Goal: Information Seeking & Learning: Learn about a topic

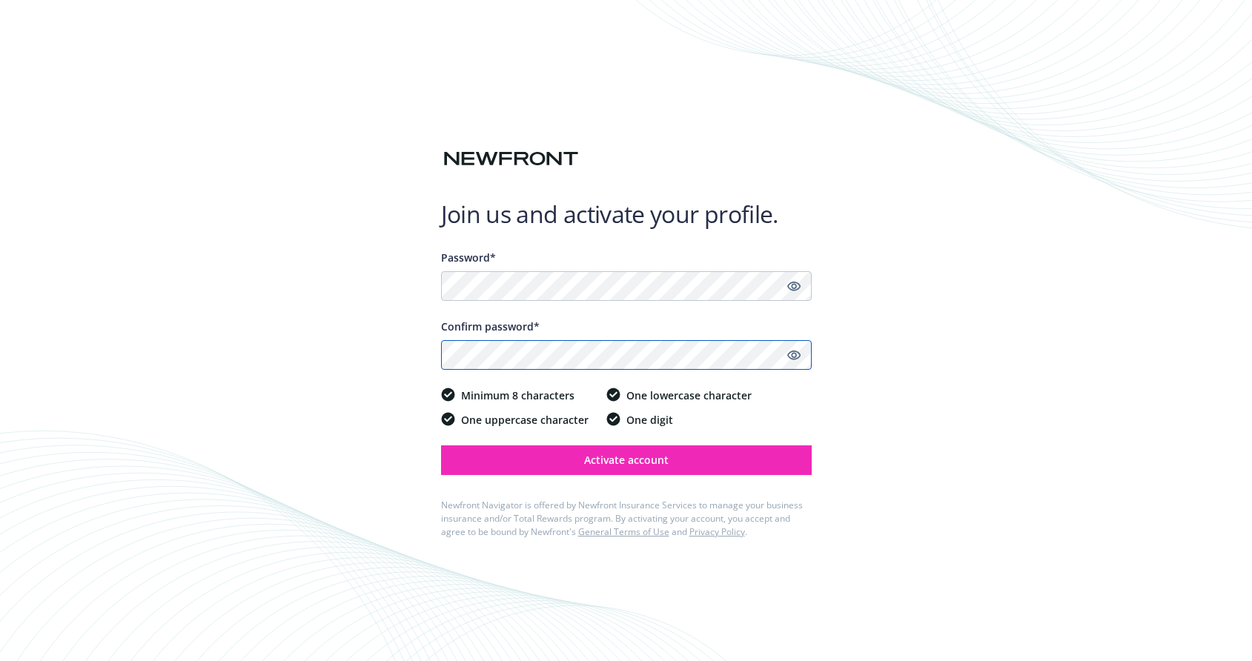
click at [441, 446] on button "Activate account" at bounding box center [626, 461] width 371 height 30
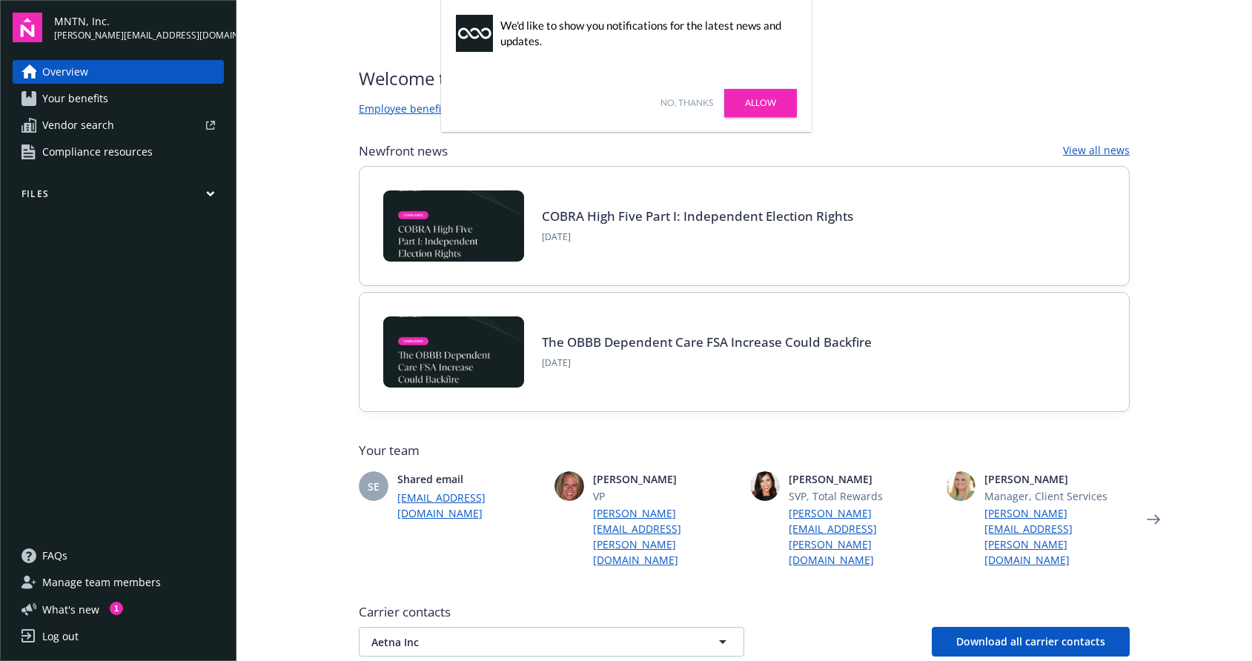
click at [692, 102] on link "No, thanks" at bounding box center [687, 102] width 53 height 13
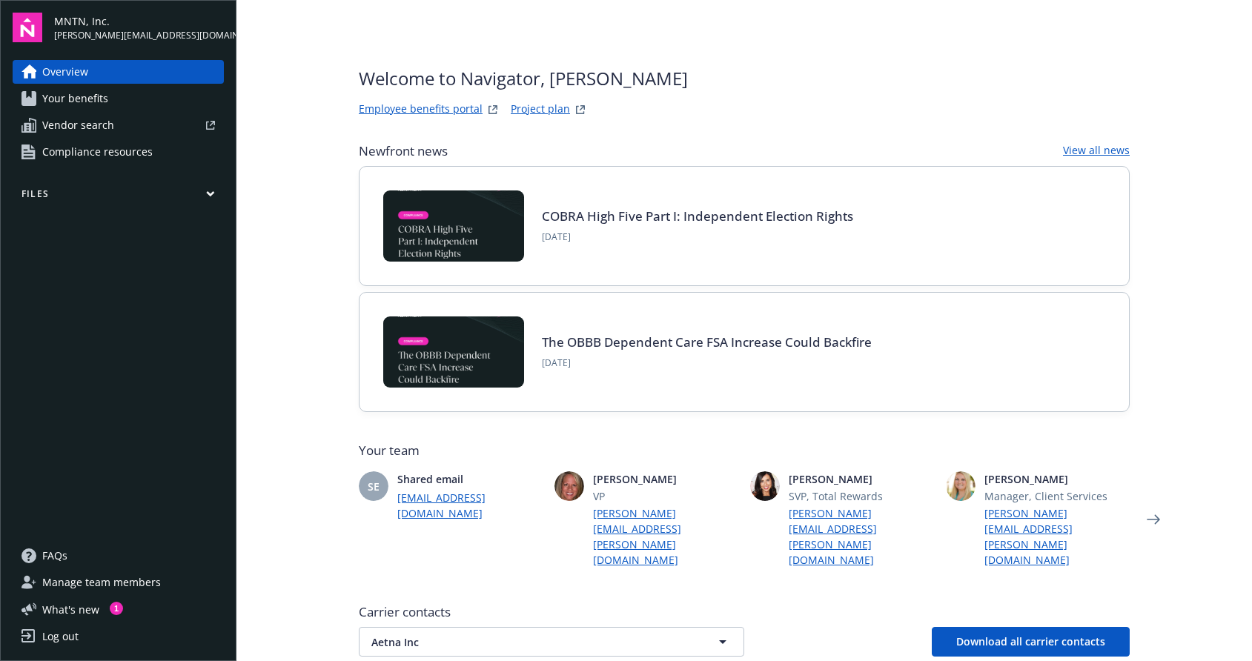
click at [208, 195] on icon "button" at bounding box center [210, 194] width 9 height 7
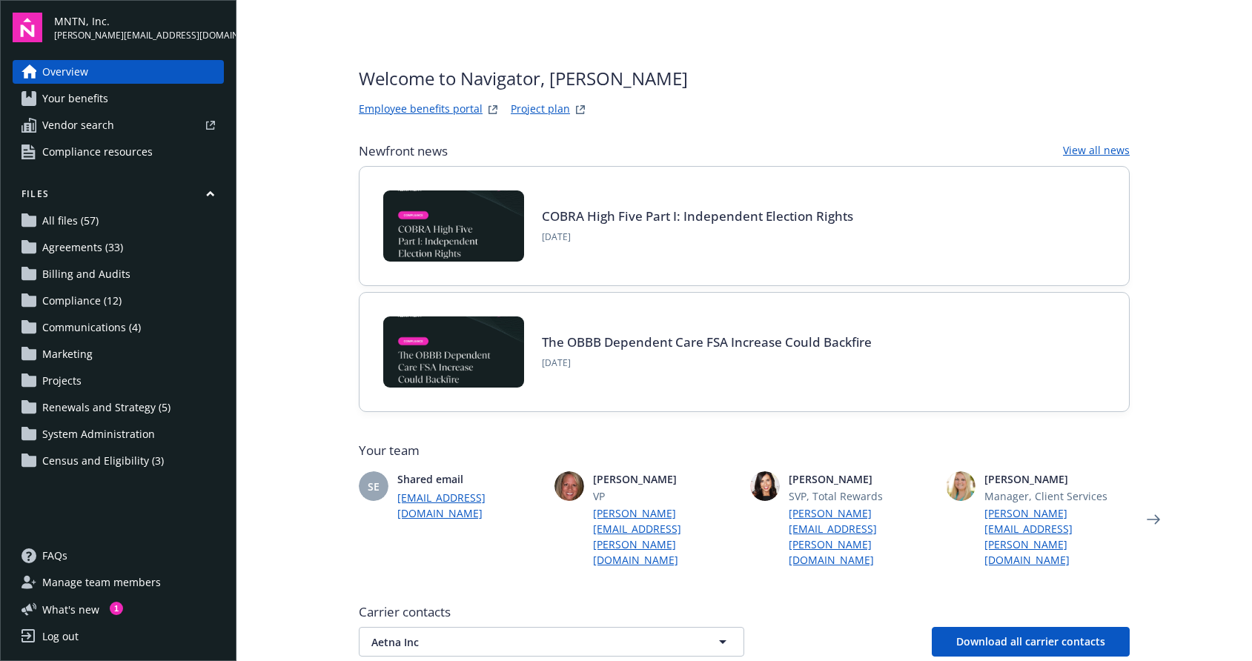
click at [208, 195] on icon "button" at bounding box center [210, 194] width 7 height 4
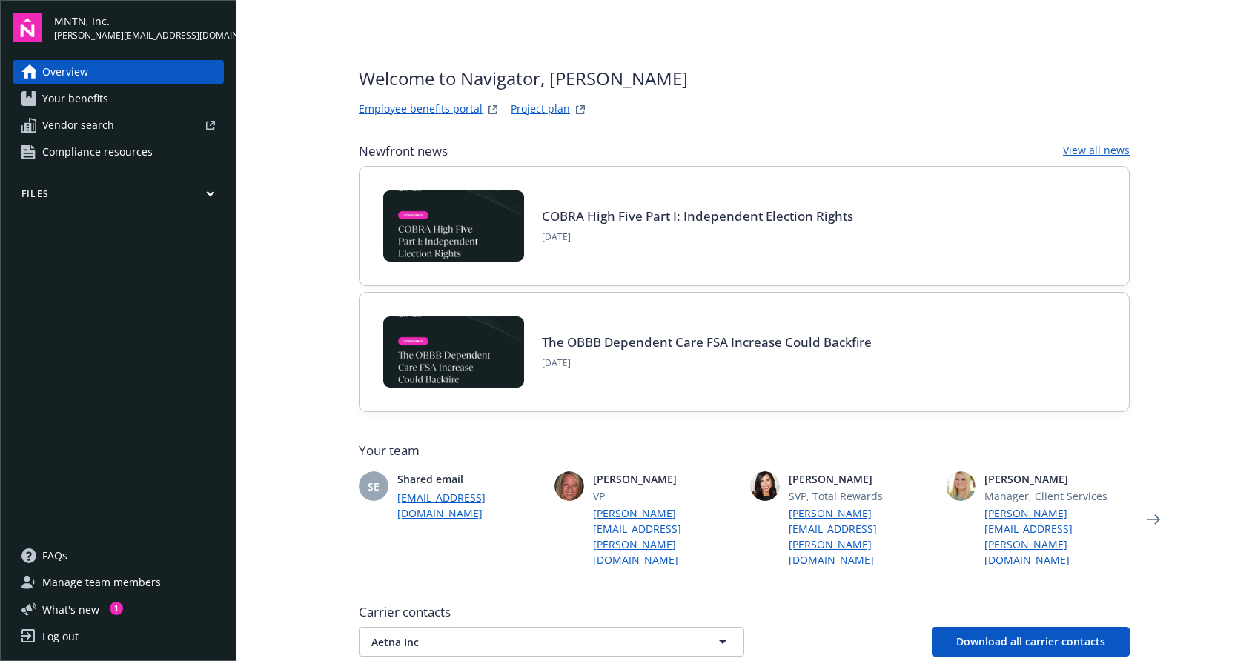
click at [86, 154] on span "Compliance resources" at bounding box center [97, 152] width 110 height 24
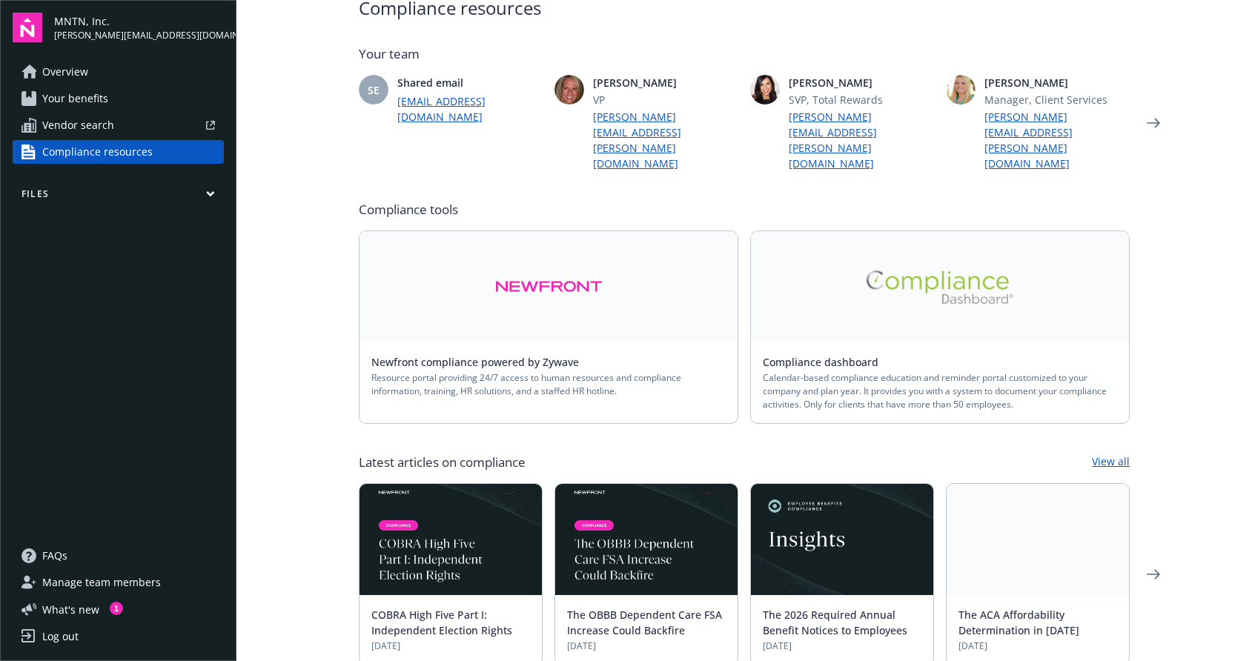
scroll to position [66, 0]
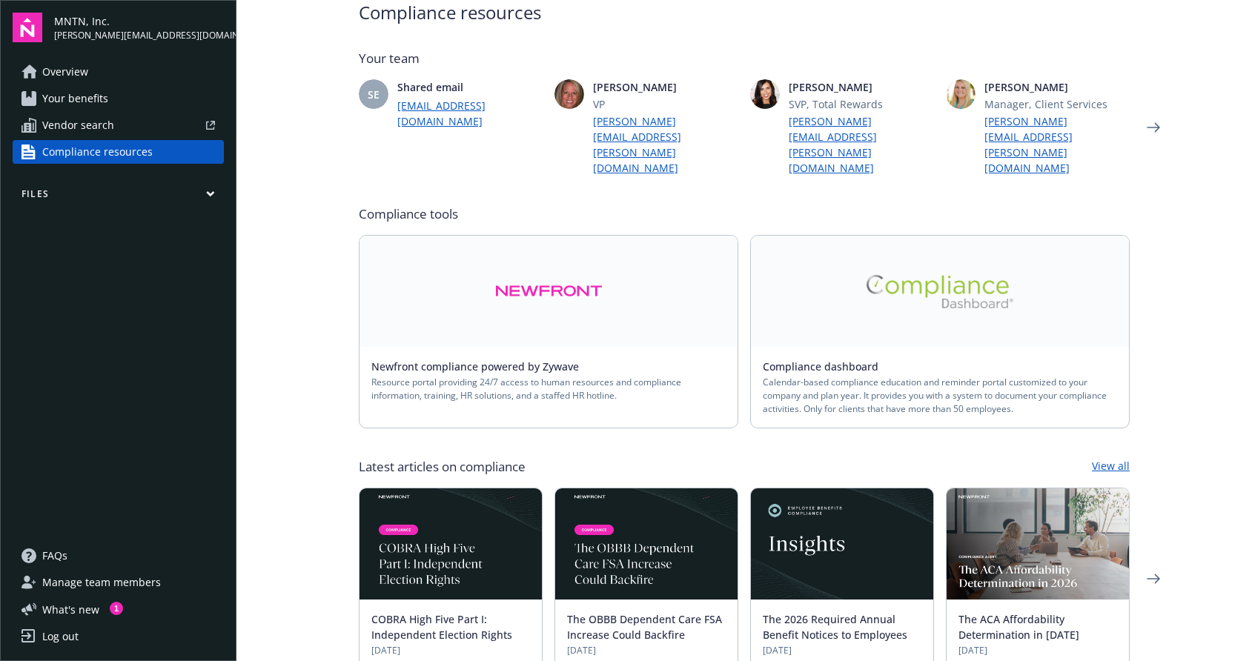
click at [893, 359] on div "Compliance dashboard" at bounding box center [940, 367] width 354 height 16
click at [853, 360] on link "Compliance dashboard" at bounding box center [827, 367] width 128 height 14
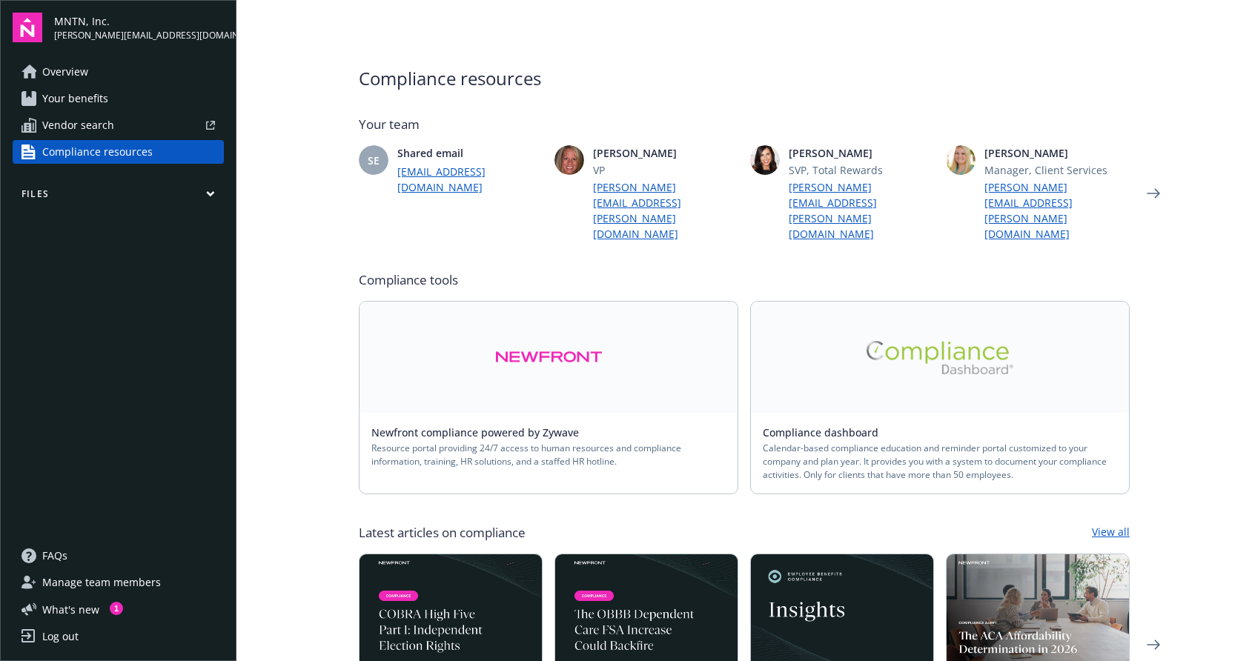
click at [62, 105] on span "Your benefits" at bounding box center [75, 99] width 66 height 24
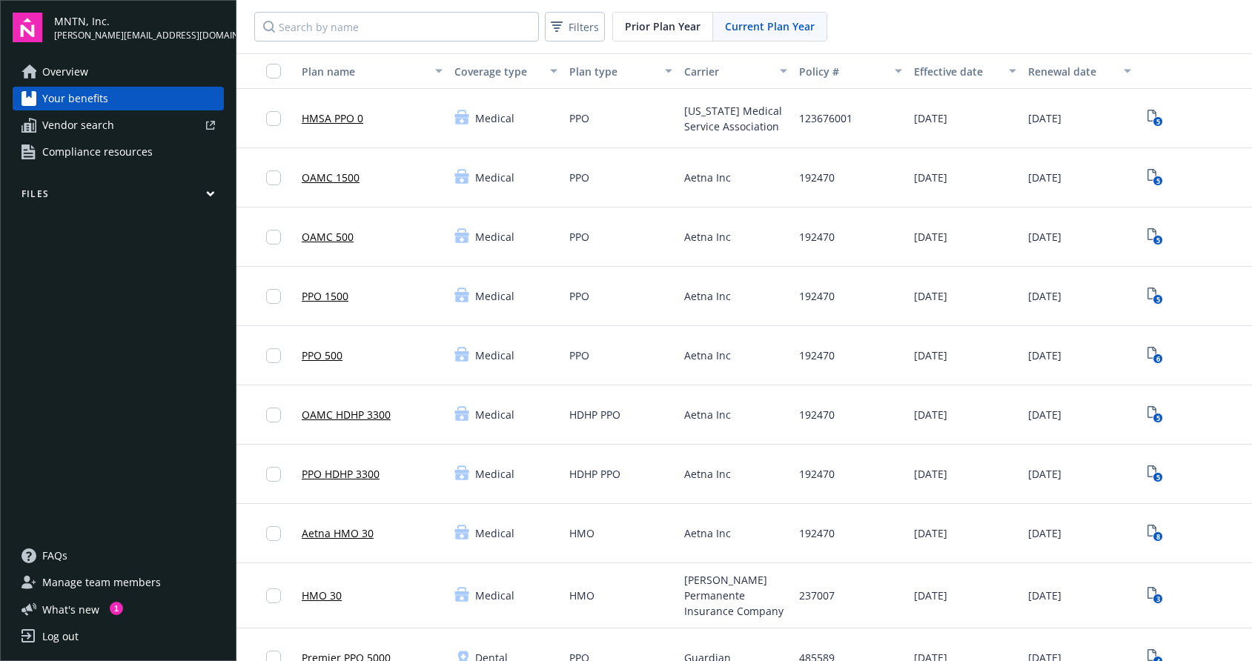
click at [113, 155] on span "Compliance resources" at bounding box center [97, 152] width 110 height 24
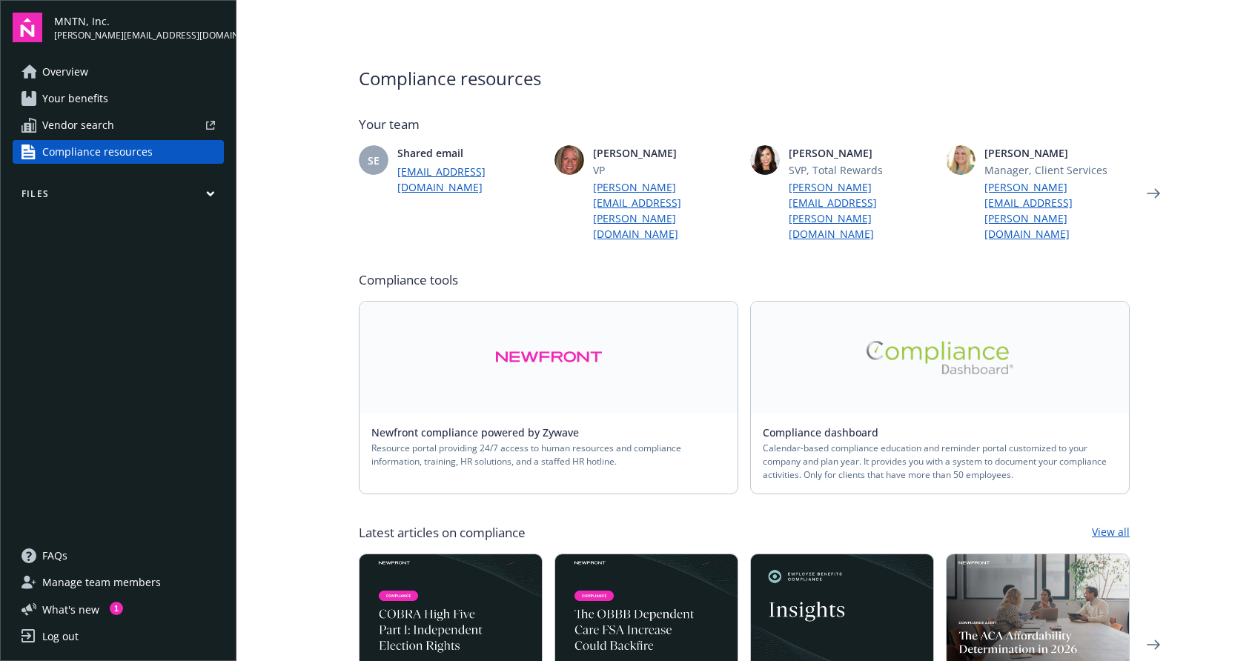
click at [593, 348] on link at bounding box center [549, 357] width 378 height 111
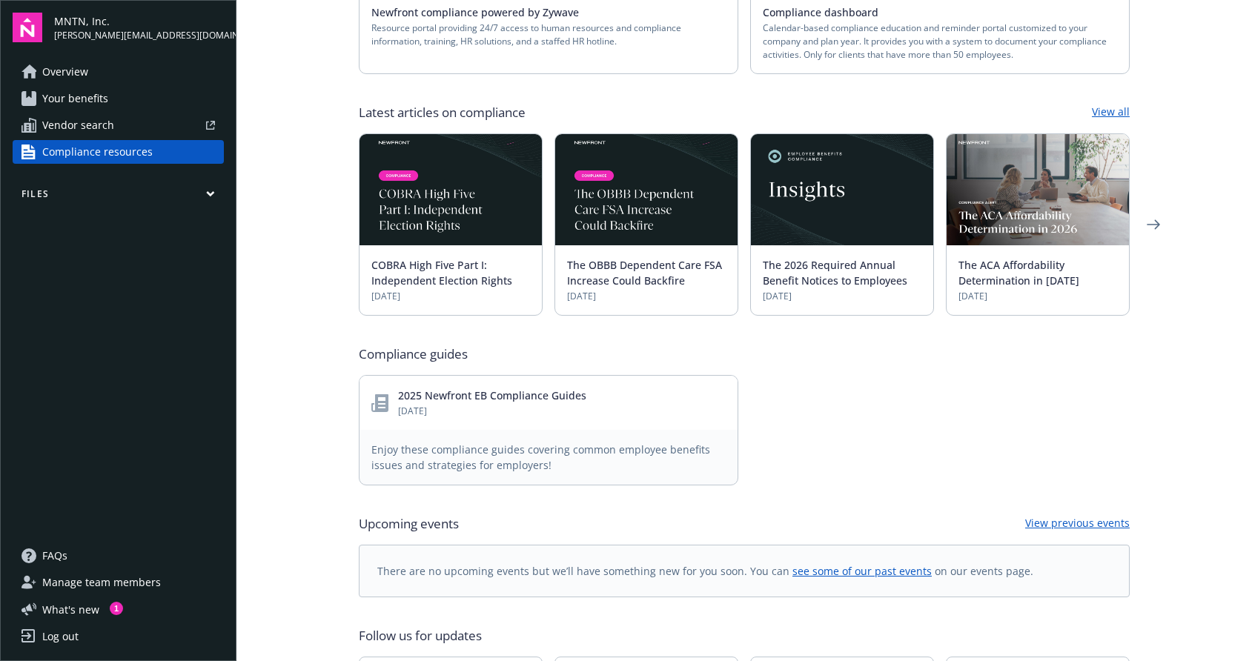
scroll to position [457, 0]
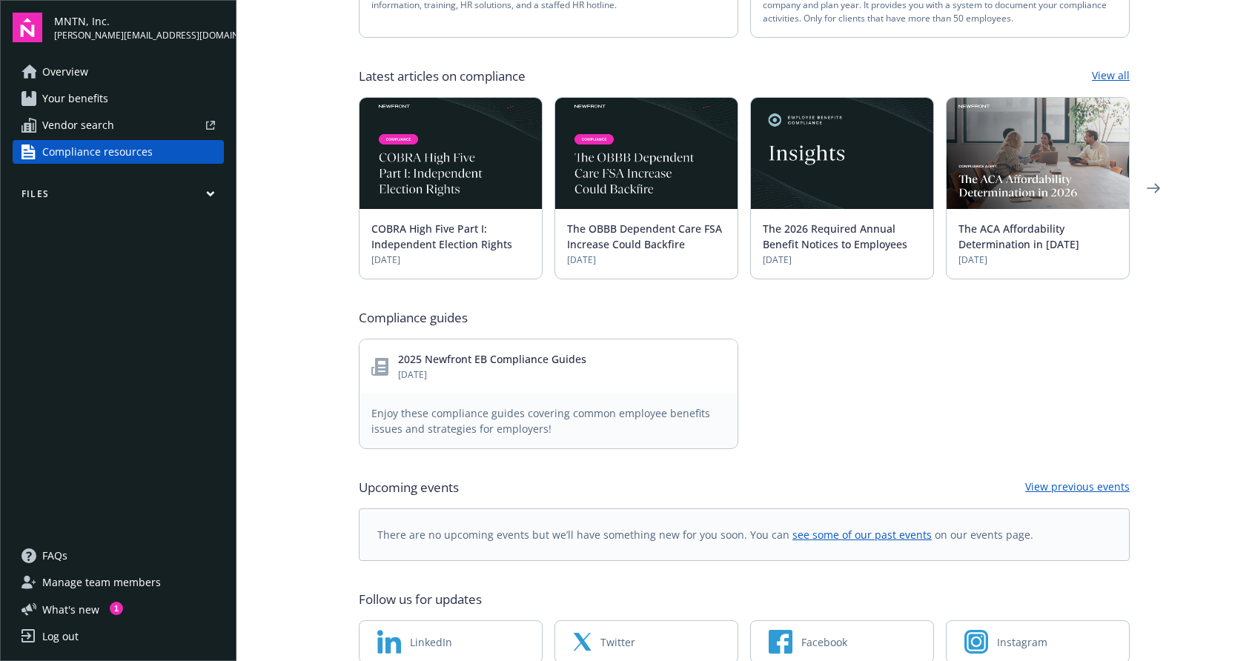
click at [526, 352] on link "2025 Newfront EB Compliance Guides" at bounding box center [492, 359] width 188 height 14
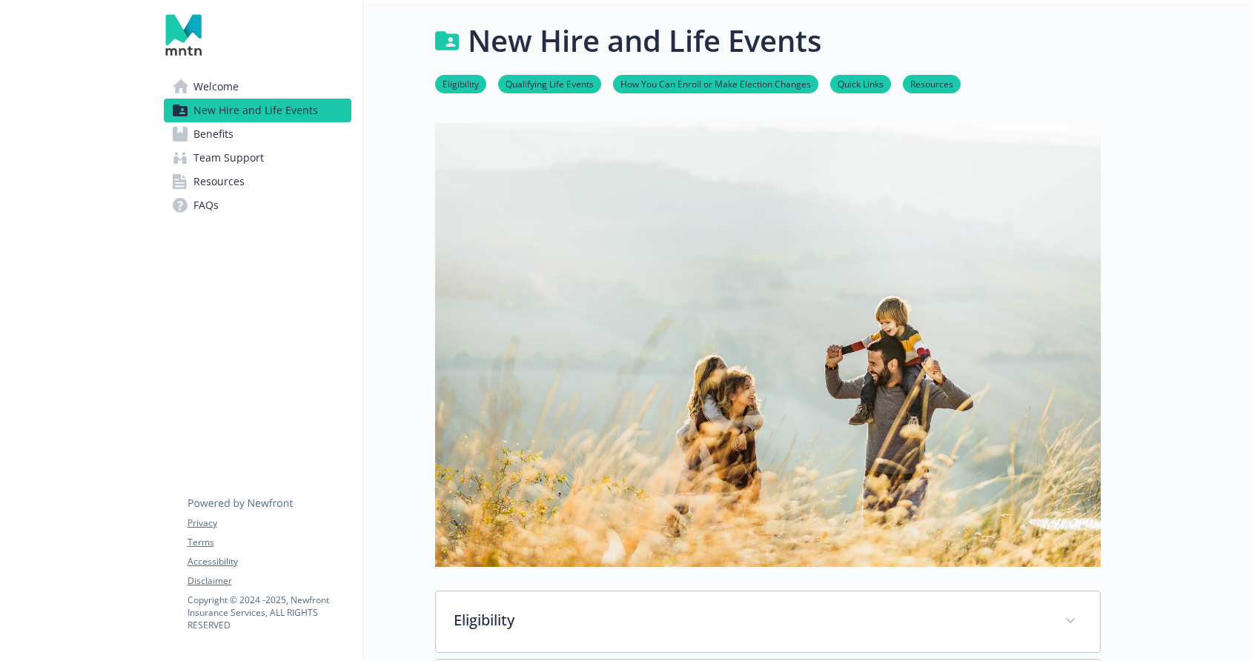
scroll to position [479, 0]
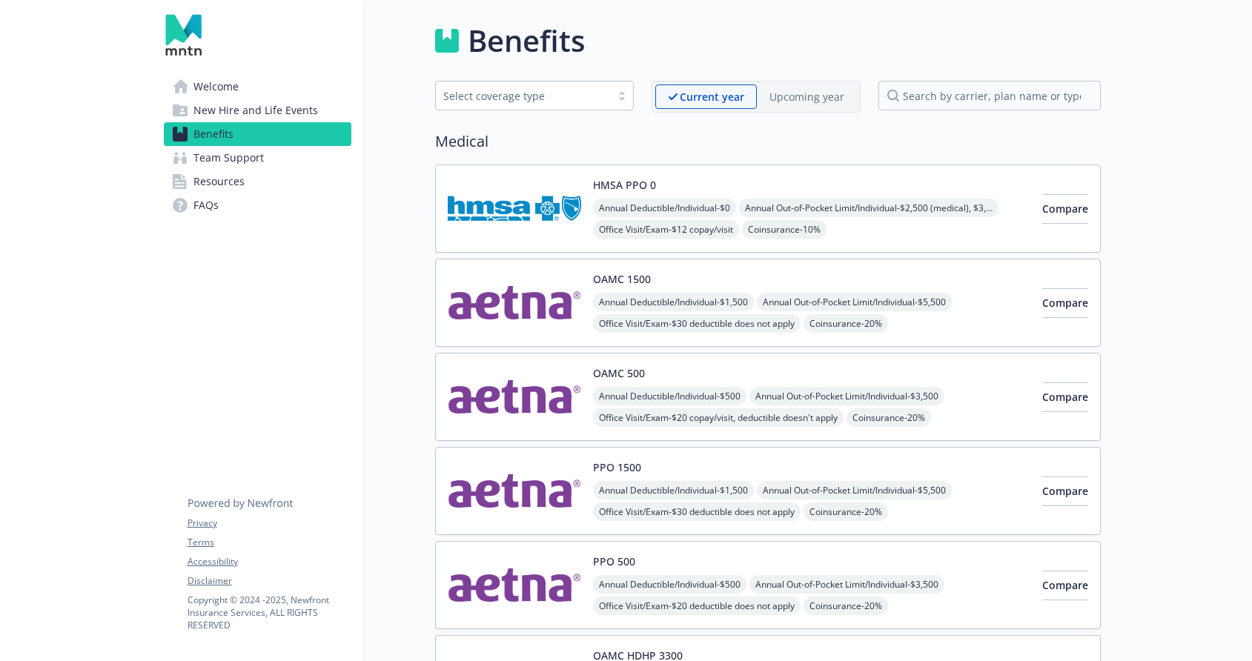
scroll to position [2607, 0]
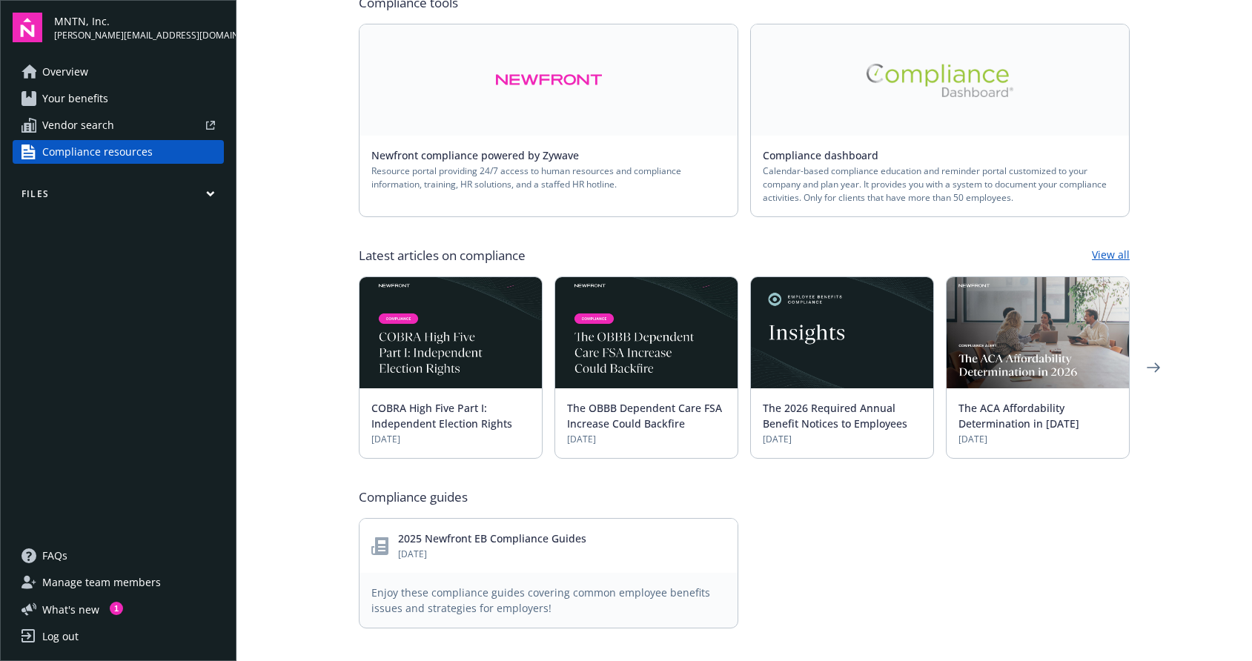
scroll to position [182, 0]
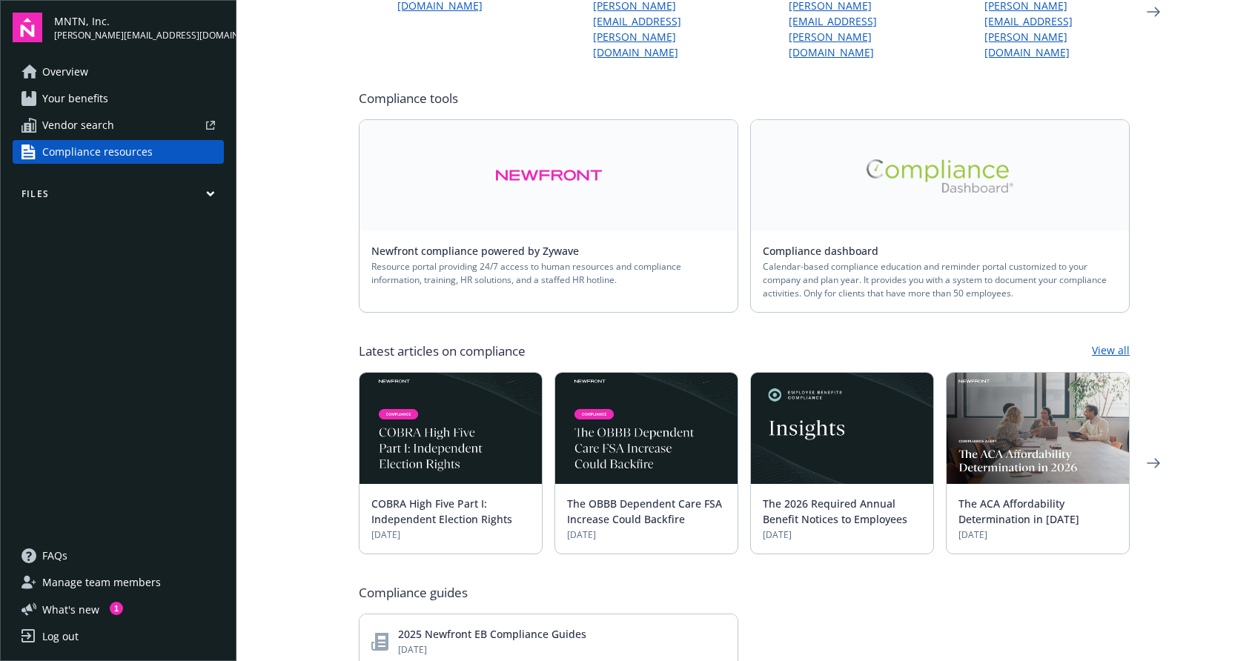
click at [896, 260] on span "Calendar-based compliance education and reminder portal customized to your comp…" at bounding box center [940, 280] width 354 height 40
click at [910, 159] on img at bounding box center [940, 175] width 148 height 33
click at [97, 578] on span "Manage team members" at bounding box center [101, 583] width 119 height 24
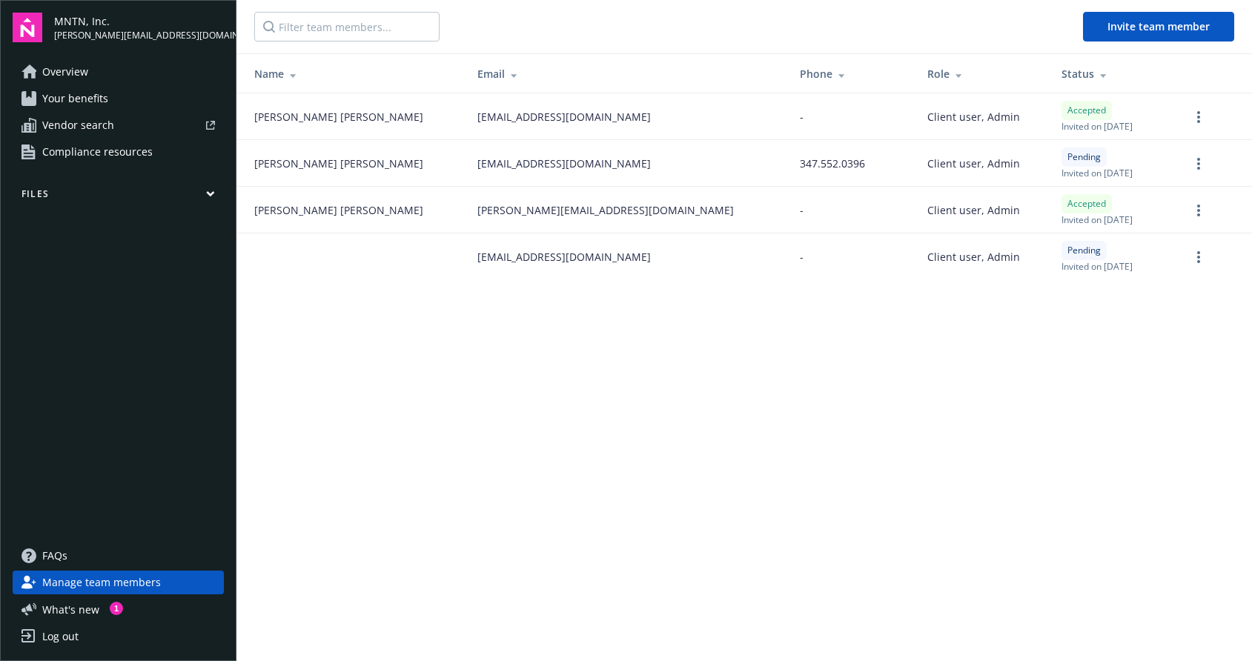
click at [47, 194] on button "Files" at bounding box center [118, 197] width 211 height 19
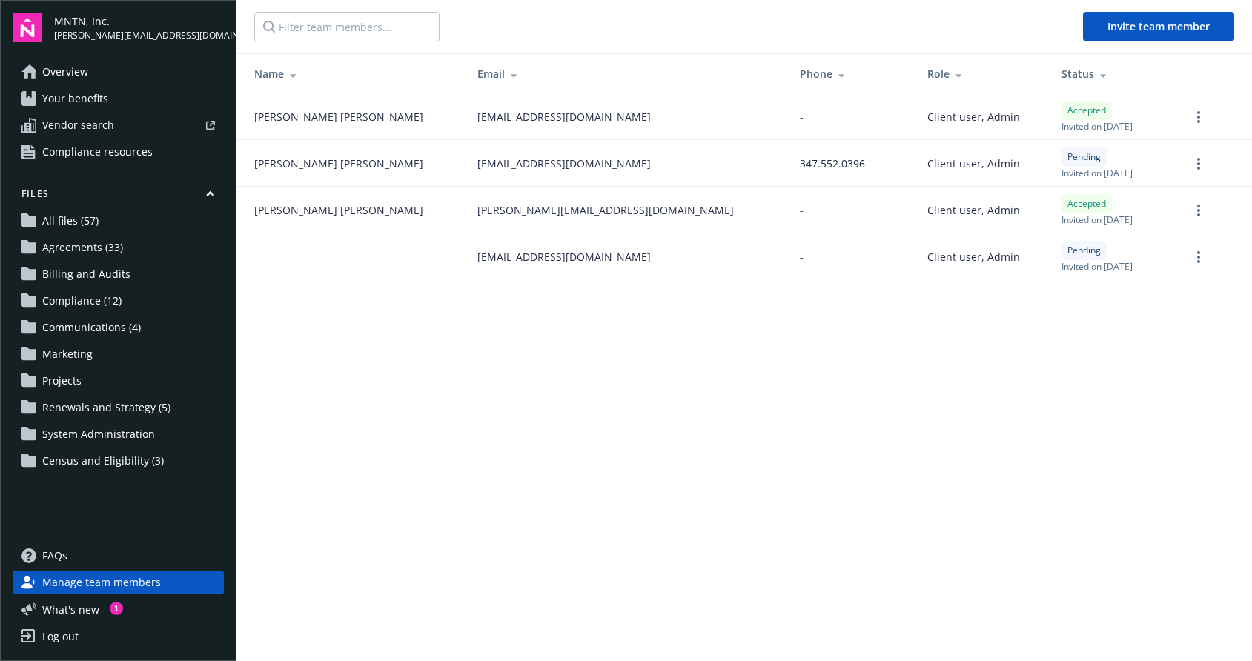
click at [70, 222] on span "All files (57)" at bounding box center [70, 221] width 56 height 24
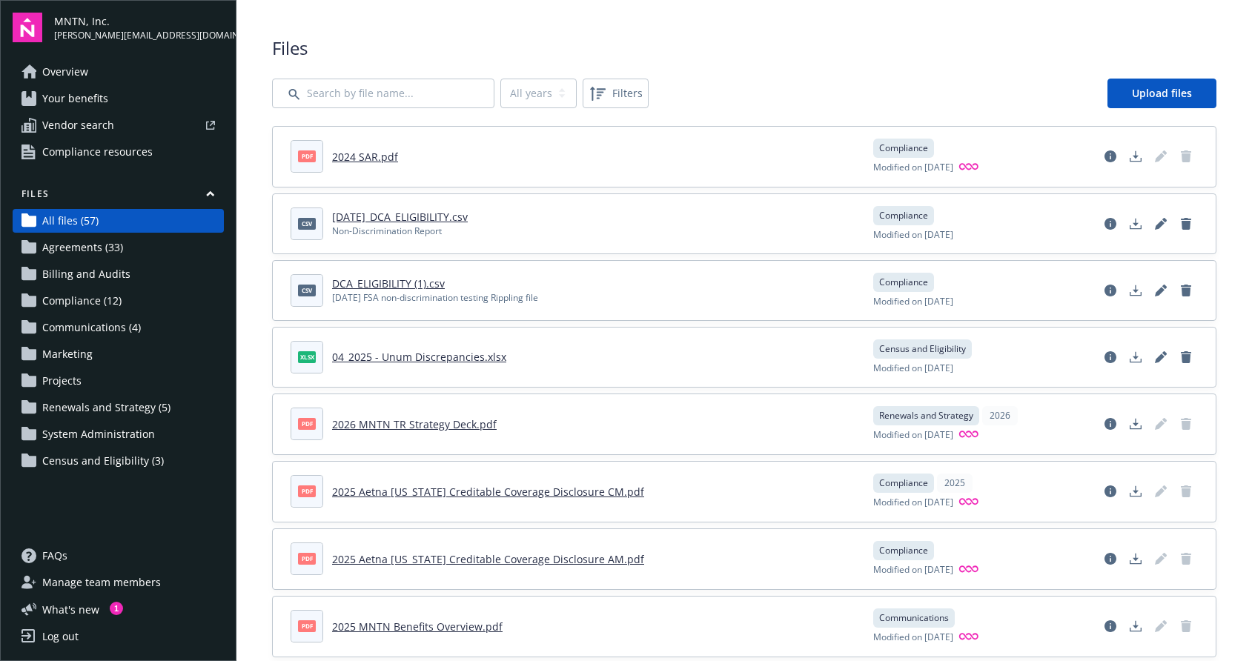
click at [26, 30] on img at bounding box center [28, 28] width 30 height 30
click at [62, 71] on span "Overview" at bounding box center [65, 72] width 46 height 24
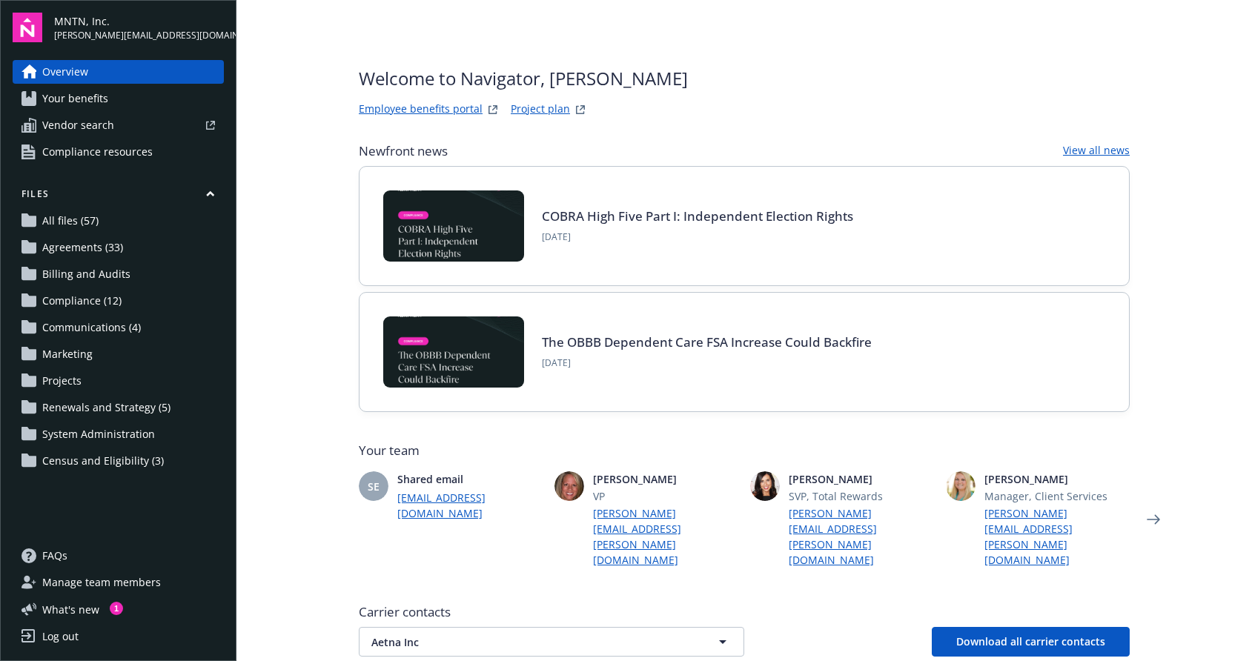
click at [66, 158] on span "Compliance resources" at bounding box center [97, 152] width 110 height 24
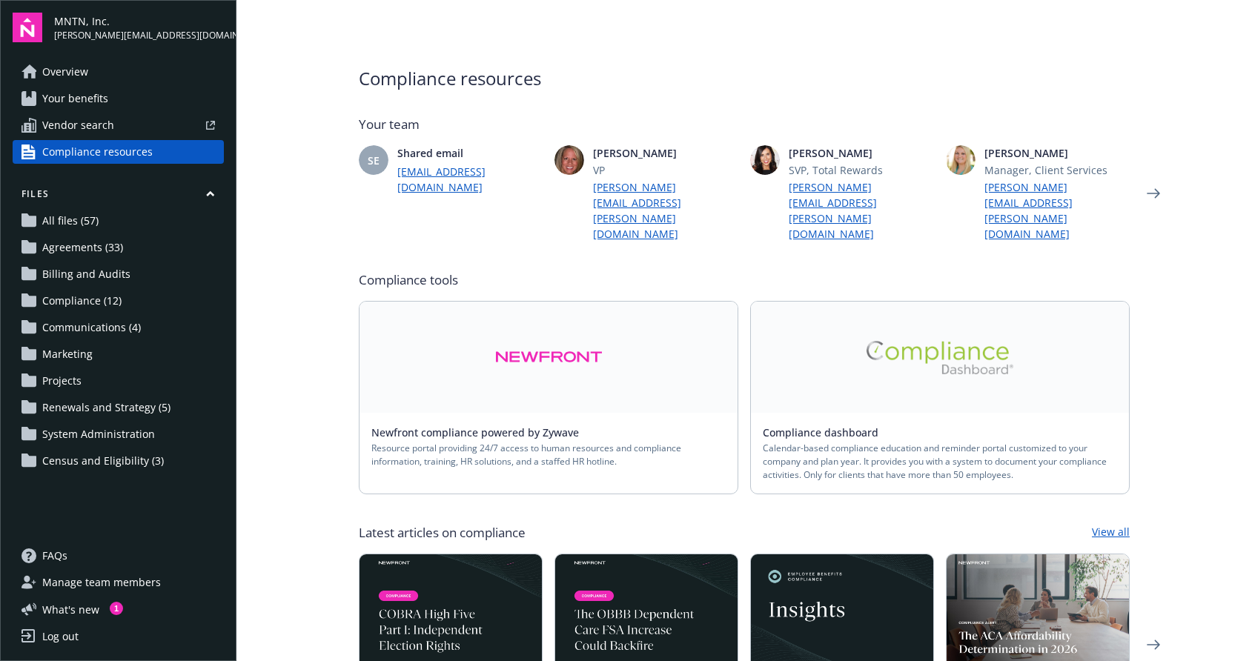
click at [881, 377] on link at bounding box center [940, 357] width 378 height 111
click at [912, 341] on img at bounding box center [940, 357] width 148 height 33
click at [30, 36] on img at bounding box center [28, 28] width 30 height 30
click at [67, 635] on div "Log out" at bounding box center [60, 637] width 36 height 24
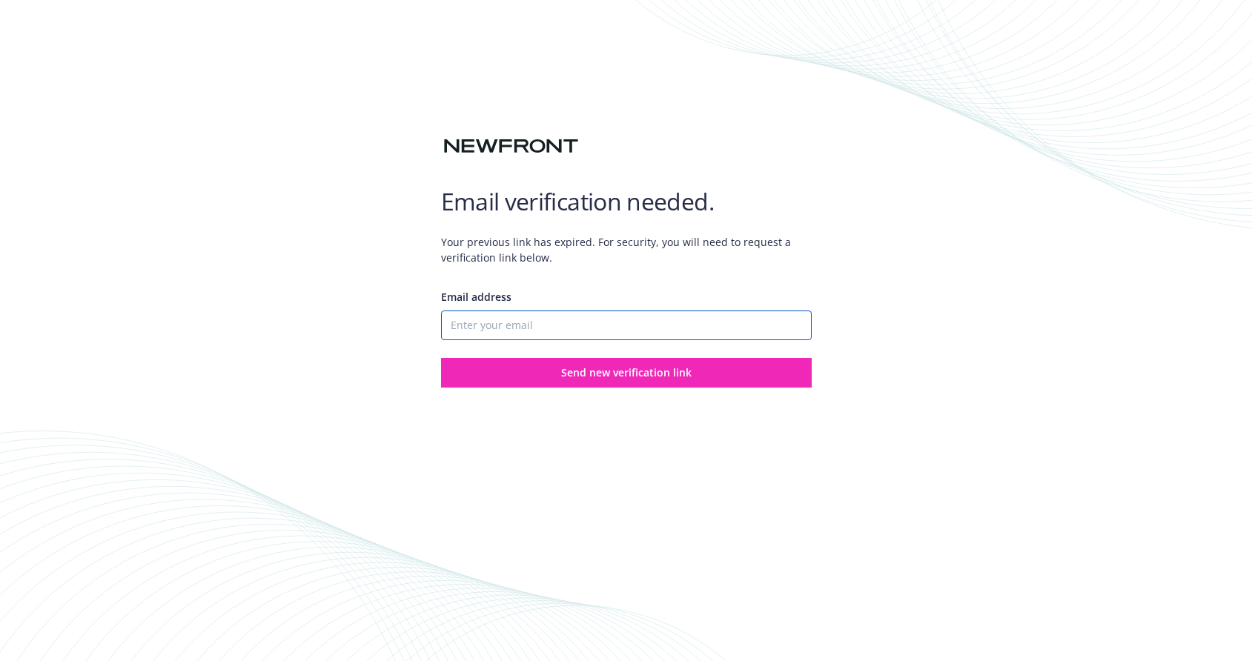
click at [558, 318] on input "Email address" at bounding box center [626, 326] width 371 height 30
type input "[PERSON_NAME][EMAIL_ADDRESS][DOMAIN_NAME]"
click at [507, 142] on img at bounding box center [511, 146] width 140 height 26
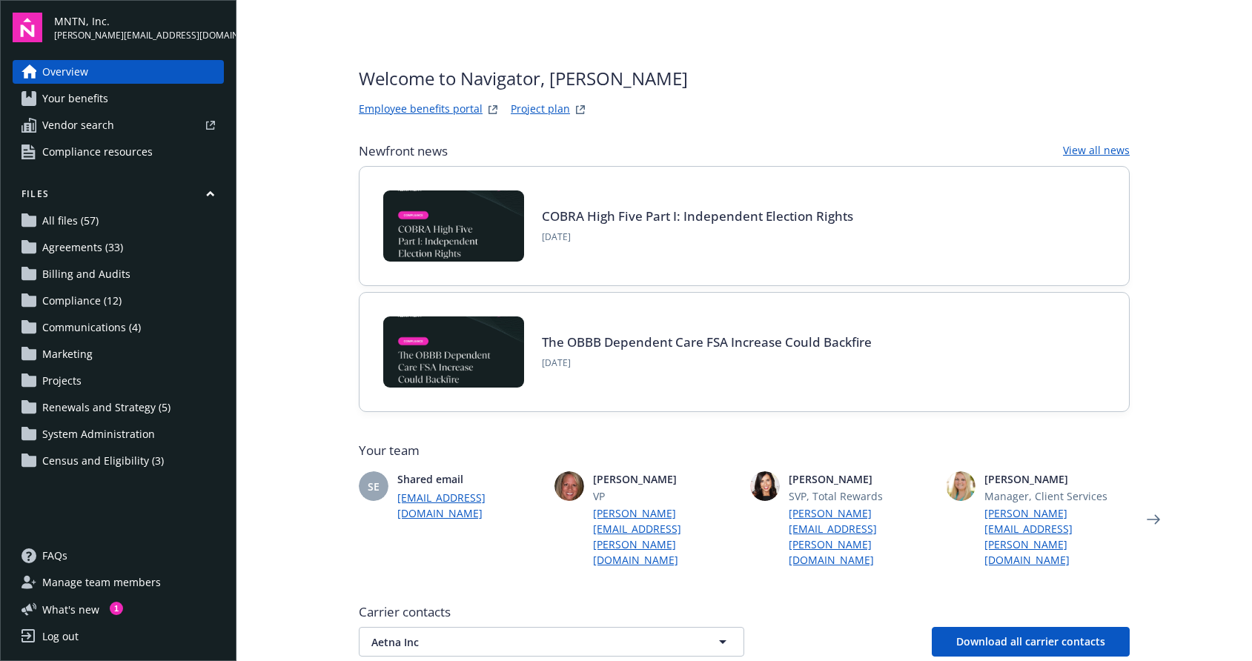
click at [99, 155] on span "Compliance resources" at bounding box center [97, 152] width 110 height 24
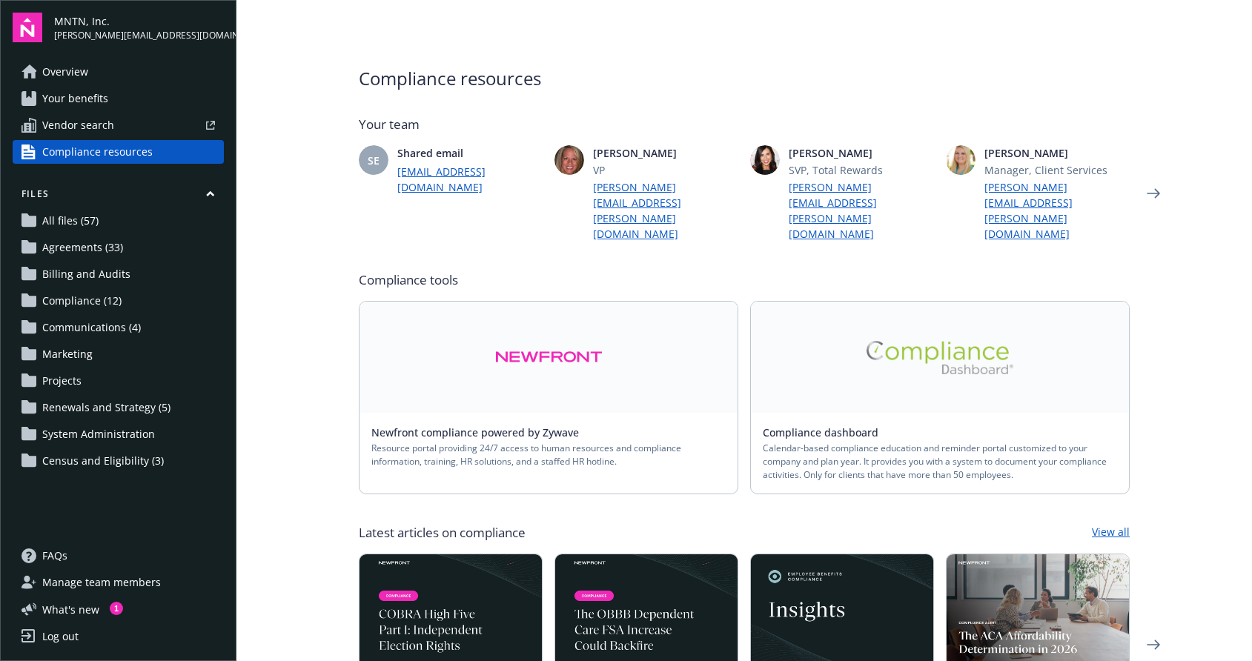
click at [841, 426] on link "Compliance dashboard" at bounding box center [827, 433] width 128 height 14
click at [910, 341] on img at bounding box center [940, 357] width 148 height 33
click at [59, 552] on span "FAQs" at bounding box center [54, 556] width 25 height 24
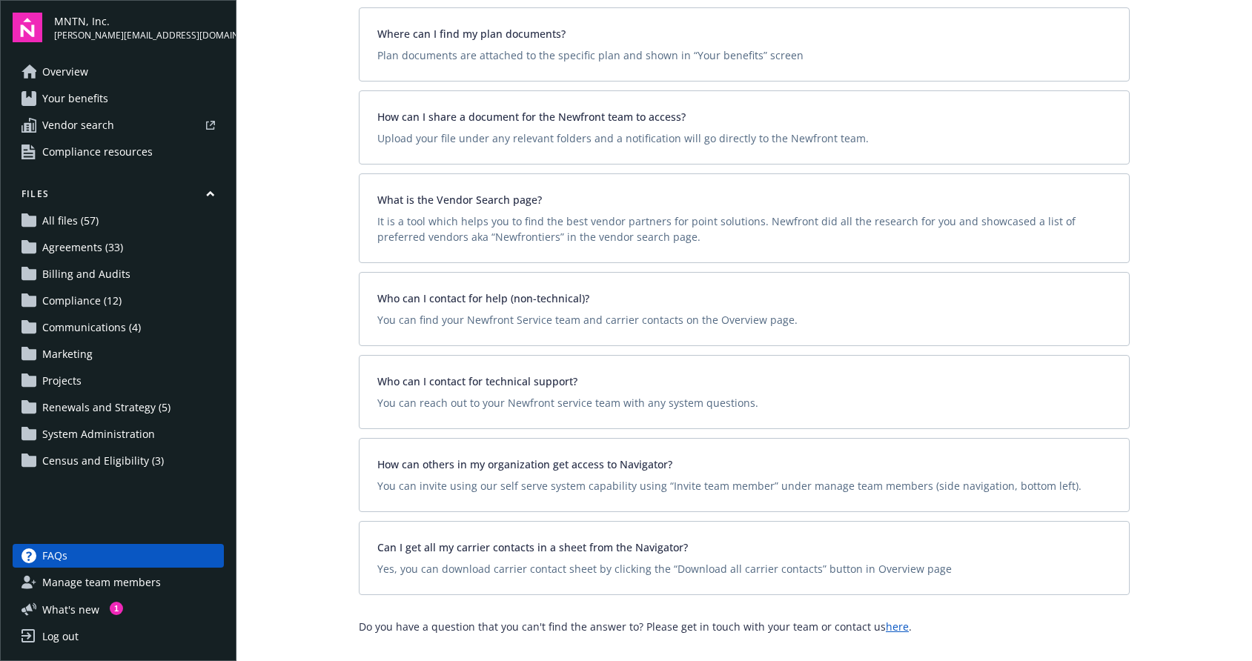
scroll to position [304, 0]
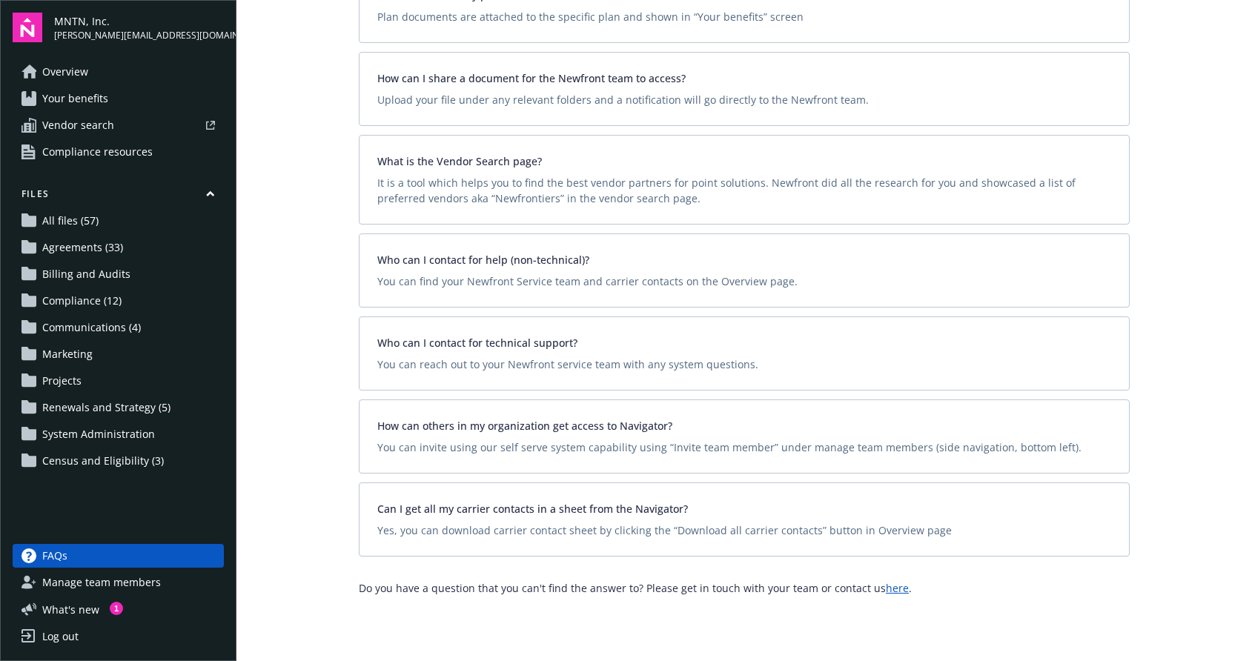
click at [83, 580] on span "Manage team members" at bounding box center [101, 583] width 119 height 24
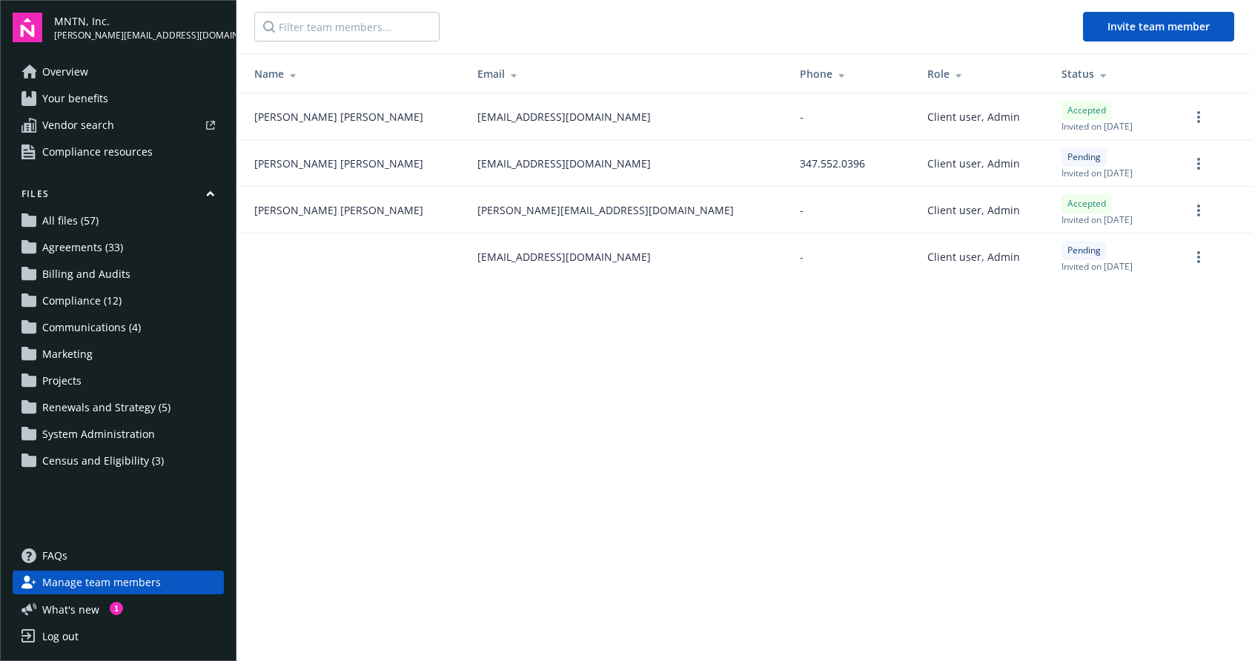
click at [90, 297] on span "Compliance (12)" at bounding box center [81, 301] width 79 height 24
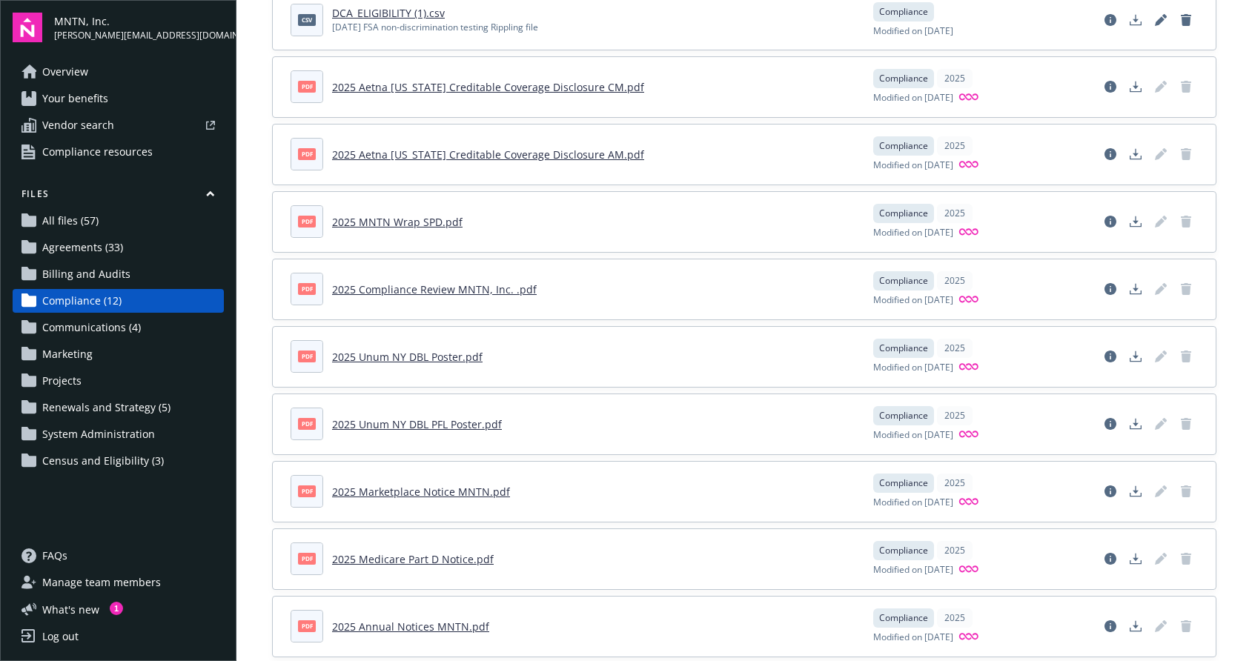
scroll to position [302, 0]
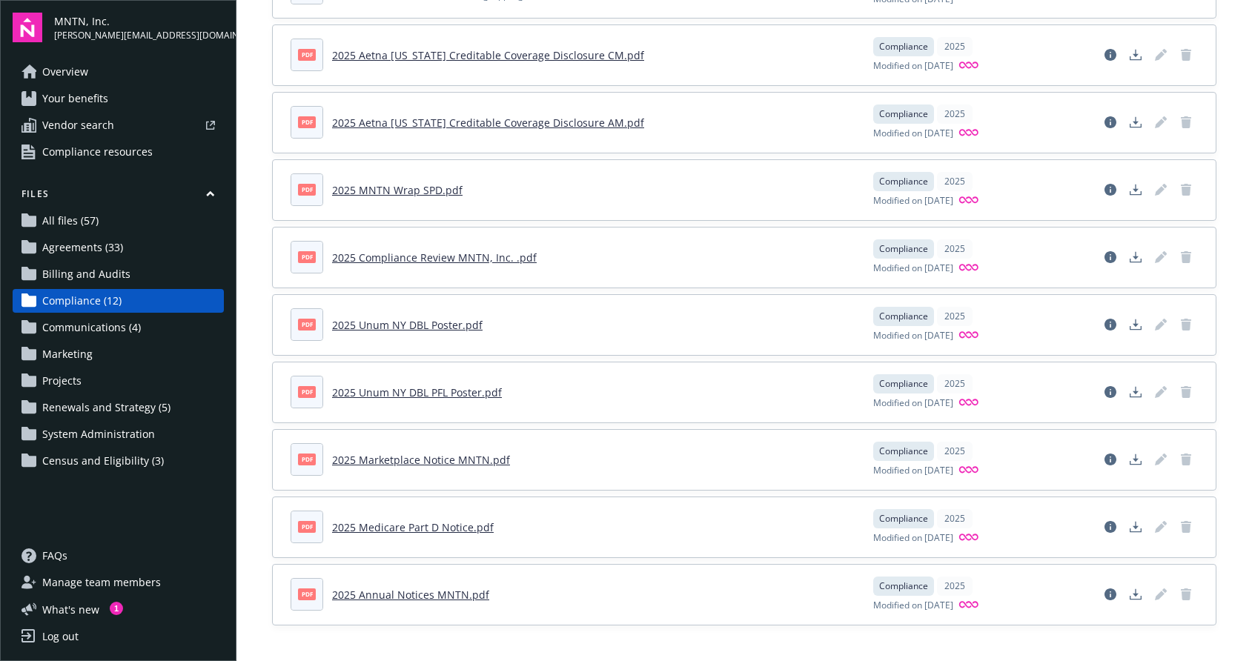
click at [409, 257] on link "2025 Compliance Review MNTN, Inc. .pdf" at bounding box center [434, 258] width 205 height 14
click at [76, 153] on span "Compliance resources" at bounding box center [97, 152] width 110 height 24
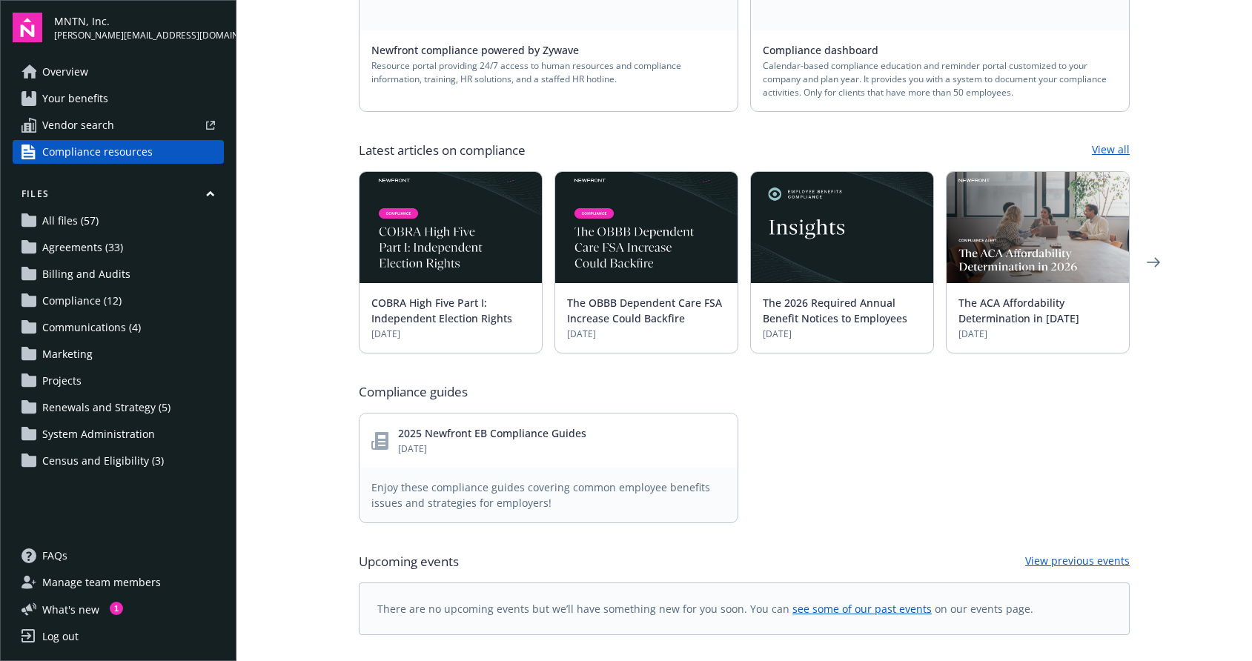
scroll to position [443, 0]
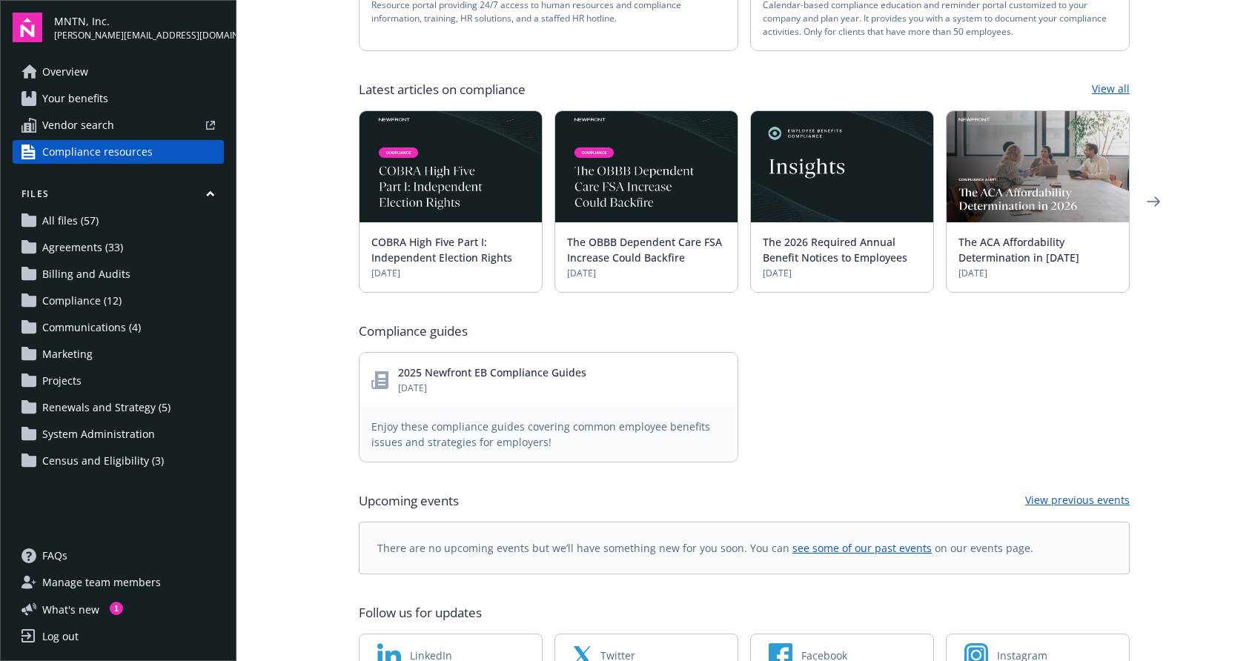
click at [477, 366] on link "2025 Newfront EB Compliance Guides" at bounding box center [492, 373] width 188 height 14
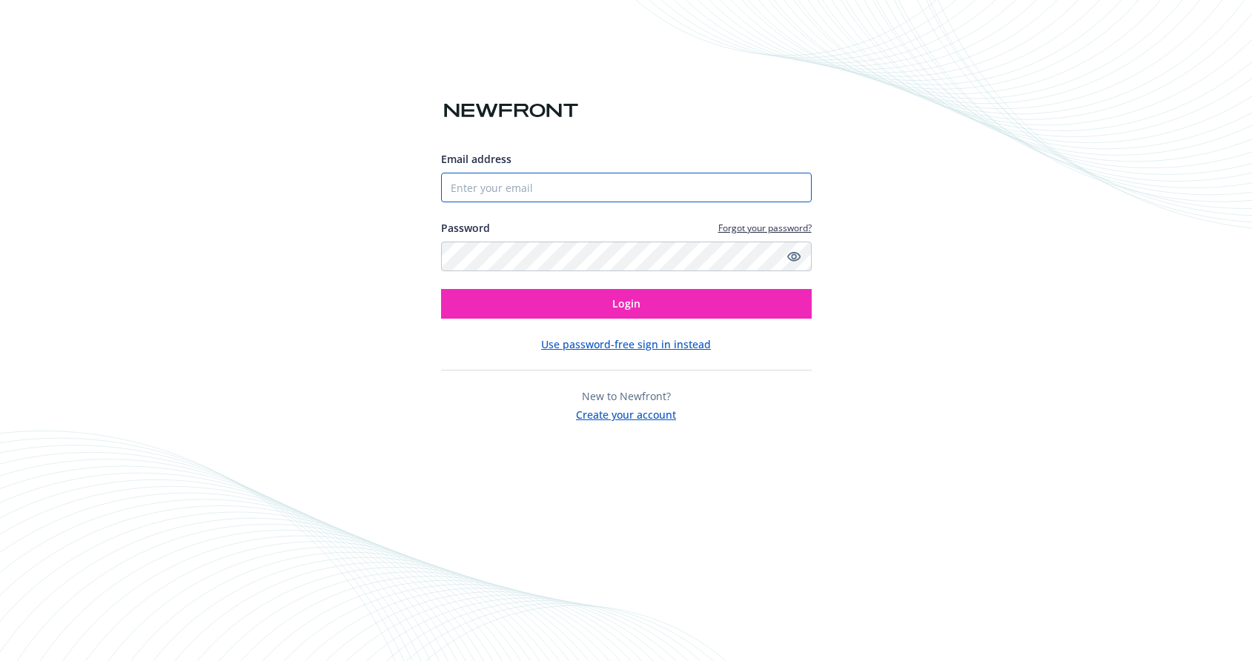
click at [589, 189] on input "Email address" at bounding box center [626, 188] width 371 height 30
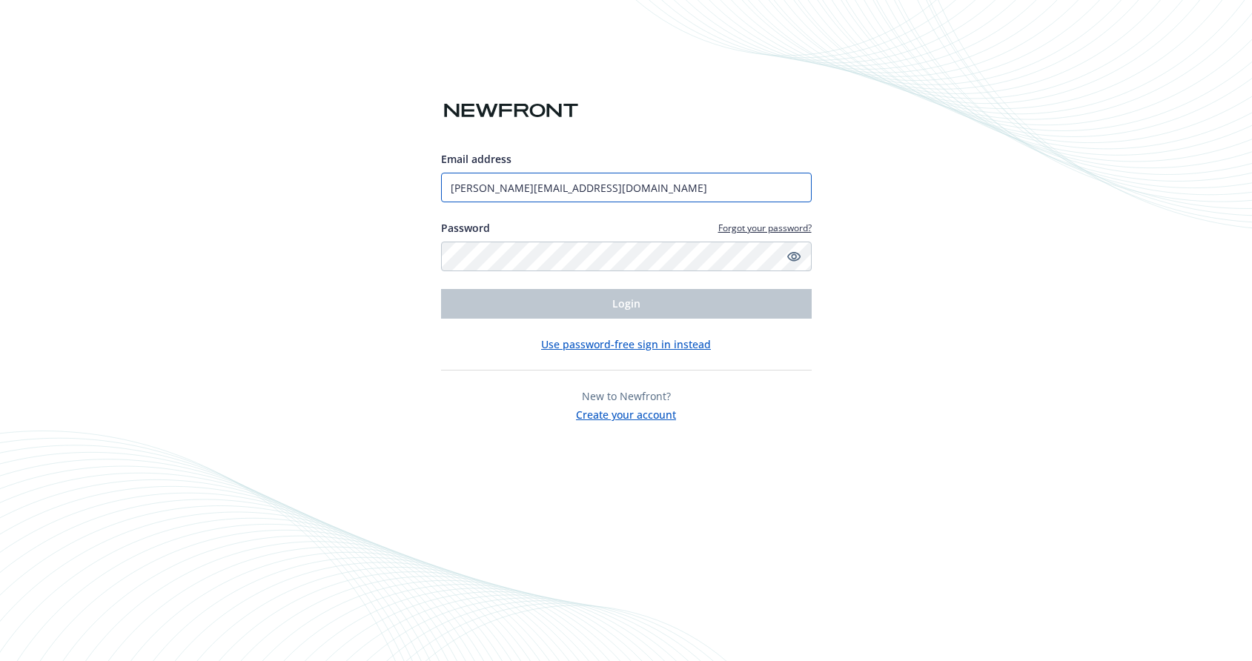
type input "[PERSON_NAME][EMAIL_ADDRESS][DOMAIN_NAME]"
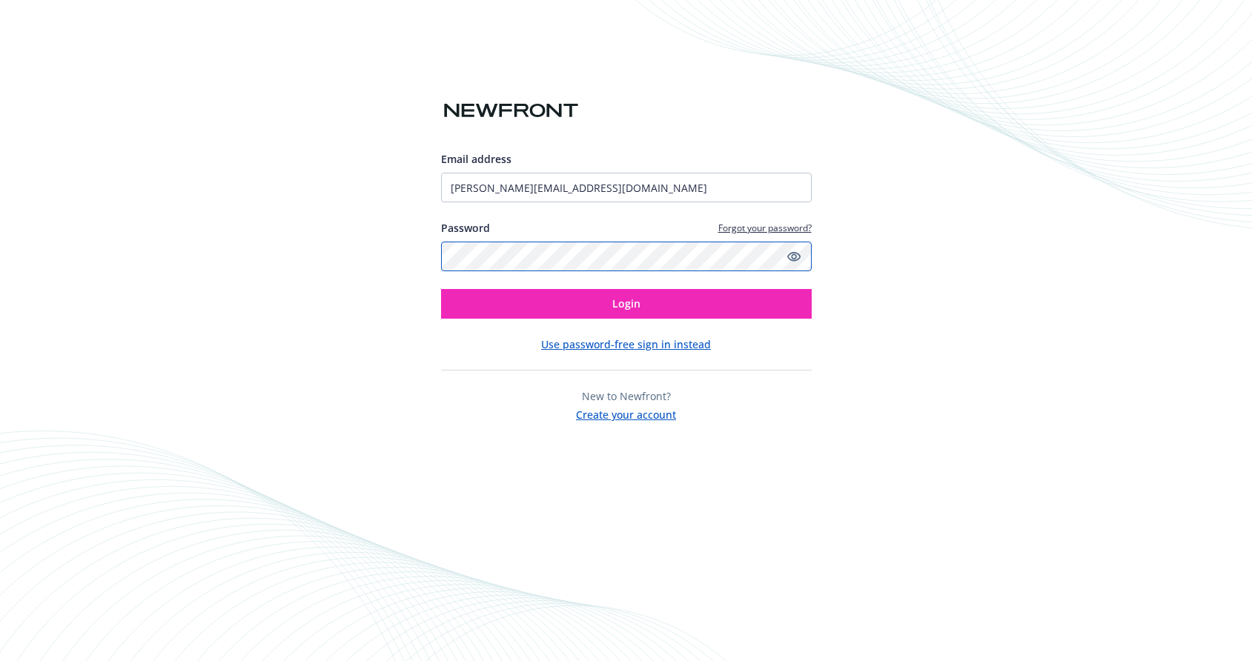
click at [441, 289] on button "Login" at bounding box center [626, 304] width 371 height 30
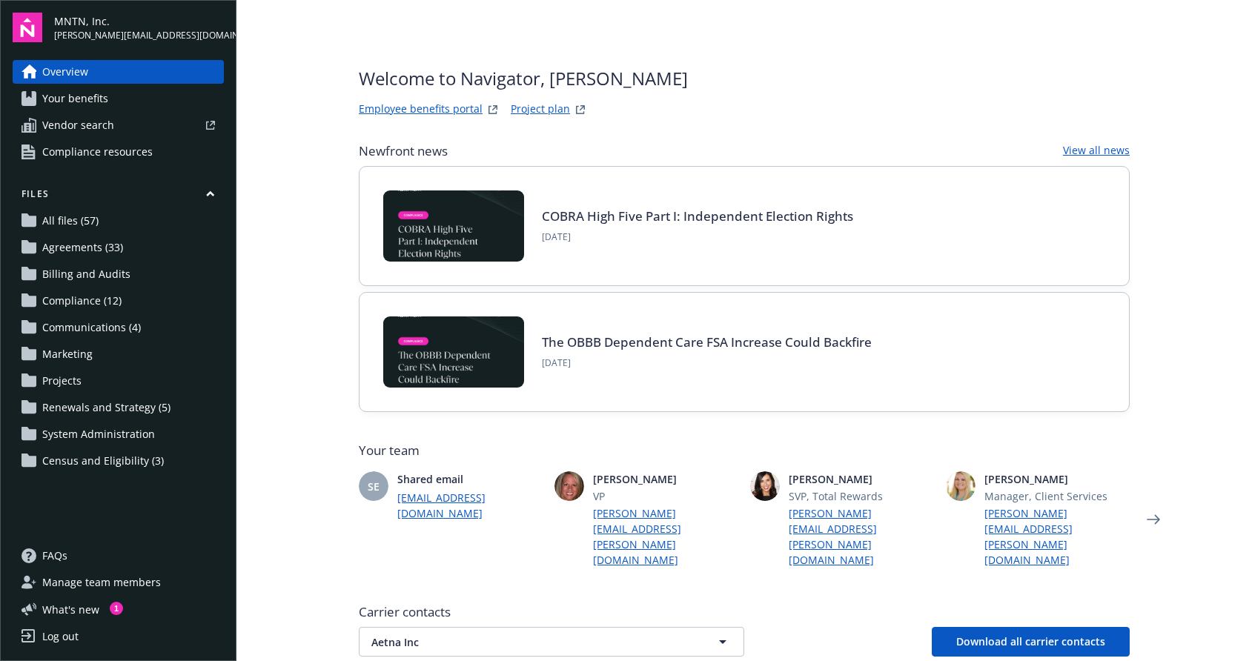
click at [77, 100] on span "Your benefits" at bounding box center [75, 99] width 66 height 24
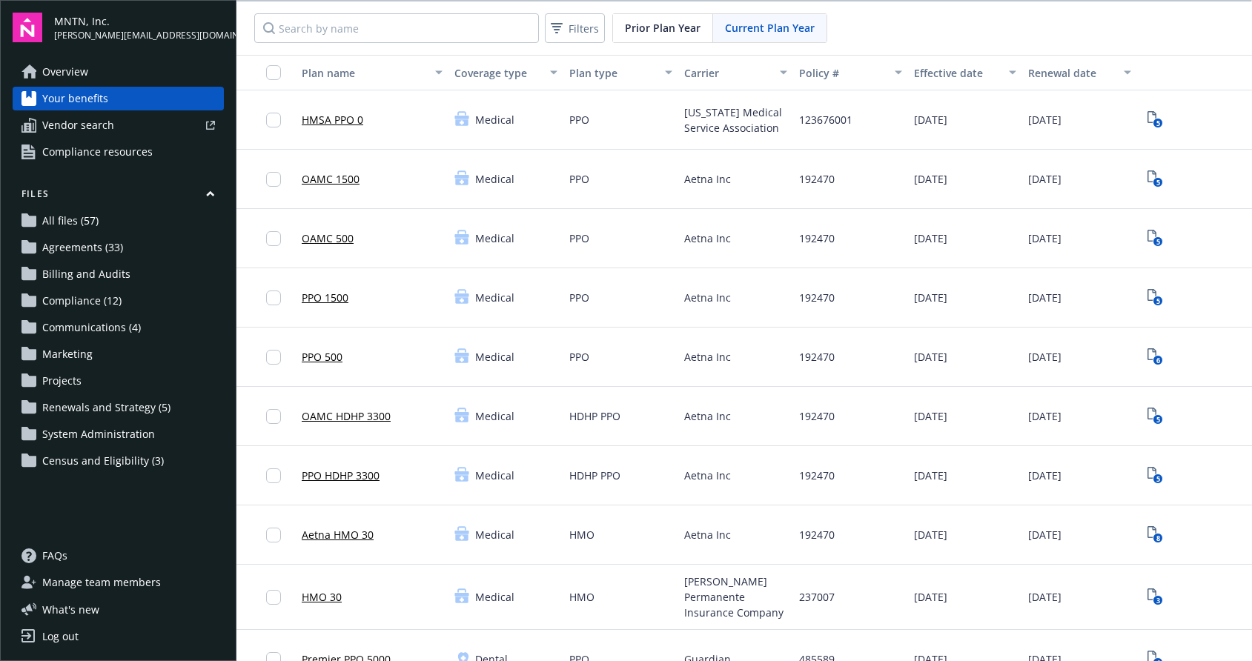
click at [123, 73] on link "Overview" at bounding box center [118, 72] width 211 height 24
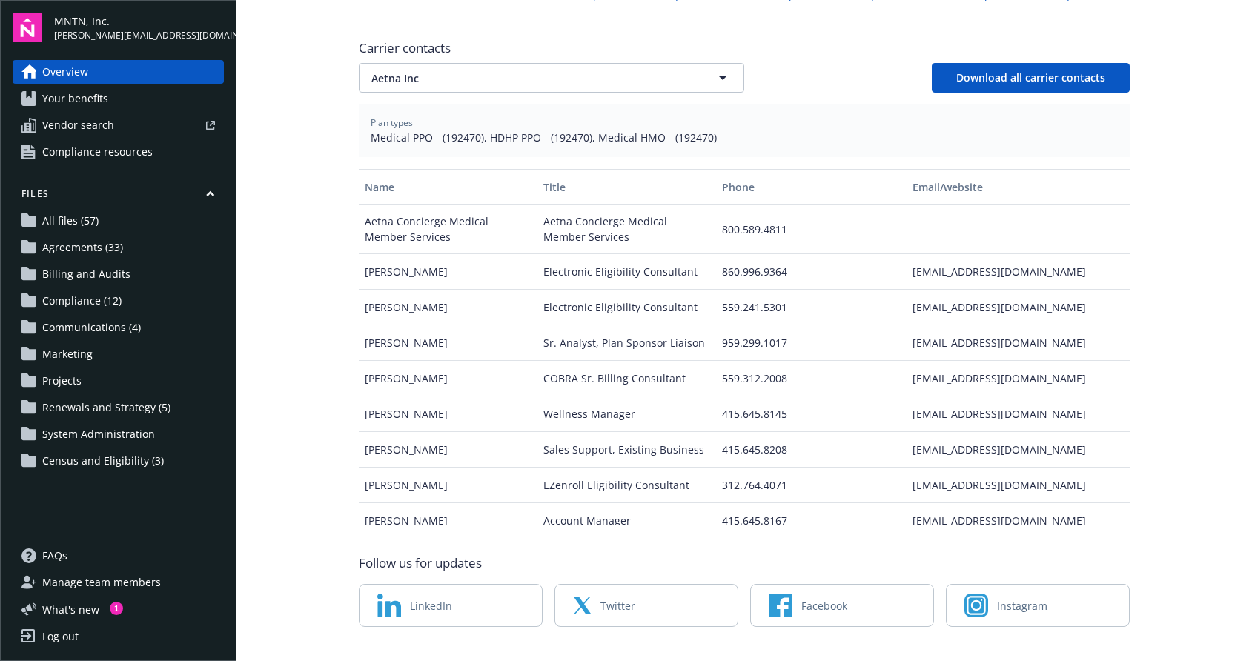
scroll to position [156, 0]
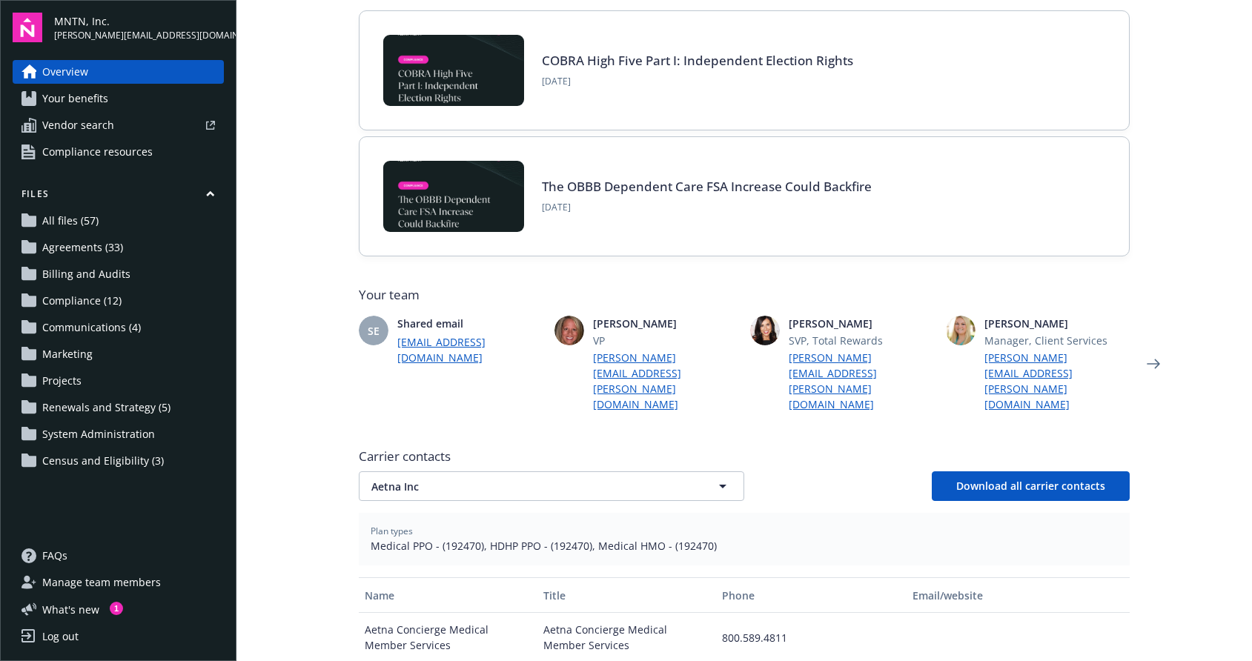
click at [113, 148] on span "Compliance resources" at bounding box center [97, 152] width 110 height 24
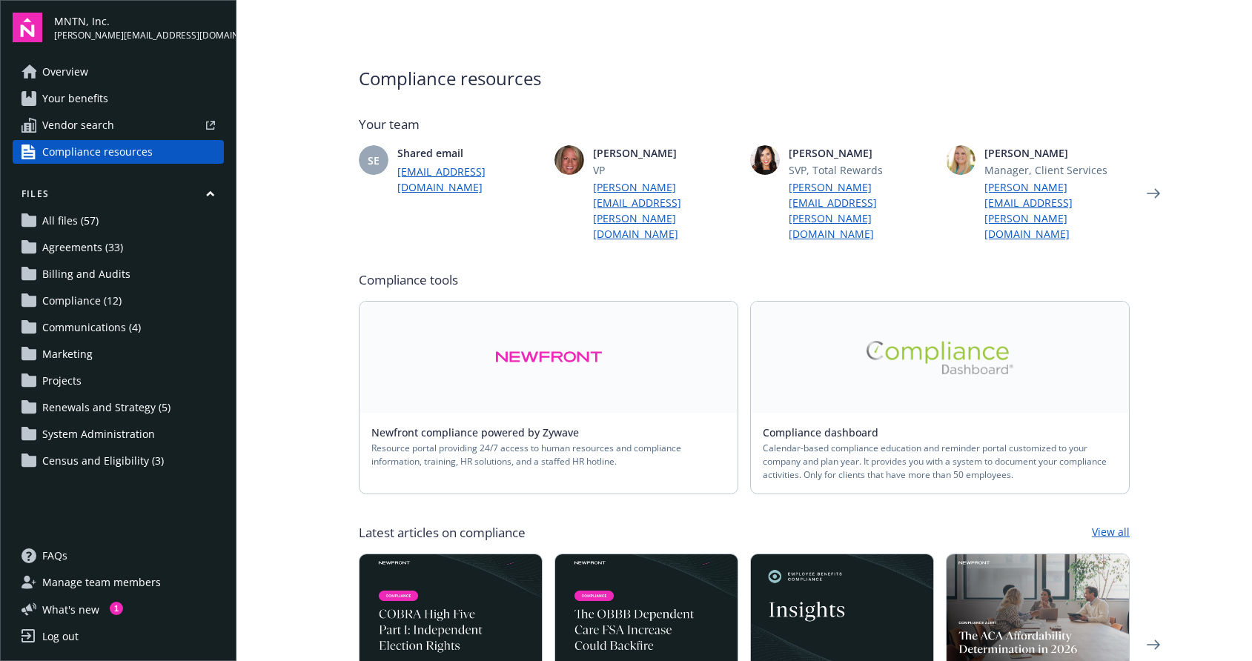
click at [883, 341] on img at bounding box center [940, 357] width 148 height 33
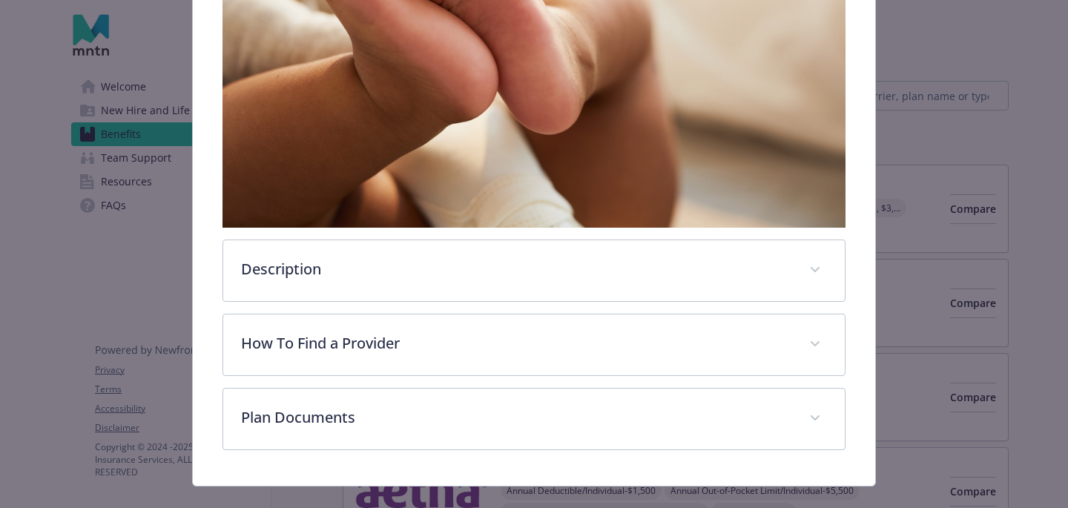
scroll to position [463, 0]
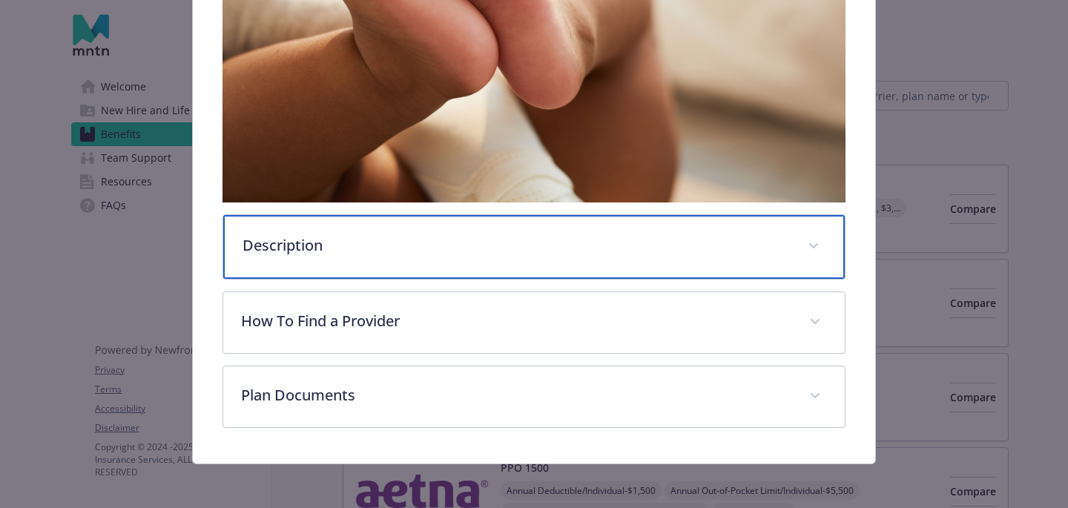
click at [573, 232] on div "Description" at bounding box center [533, 247] width 621 height 64
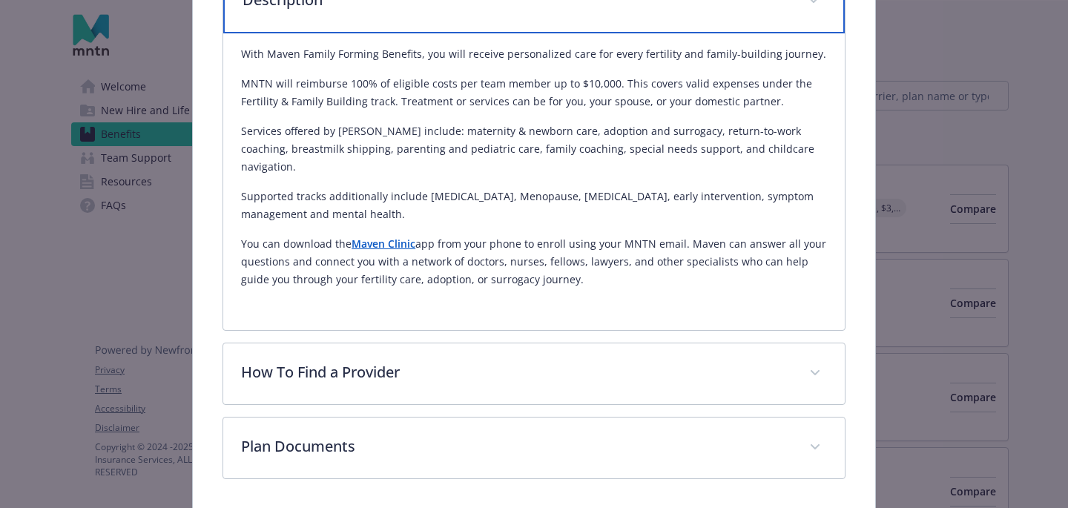
scroll to position [744, 0]
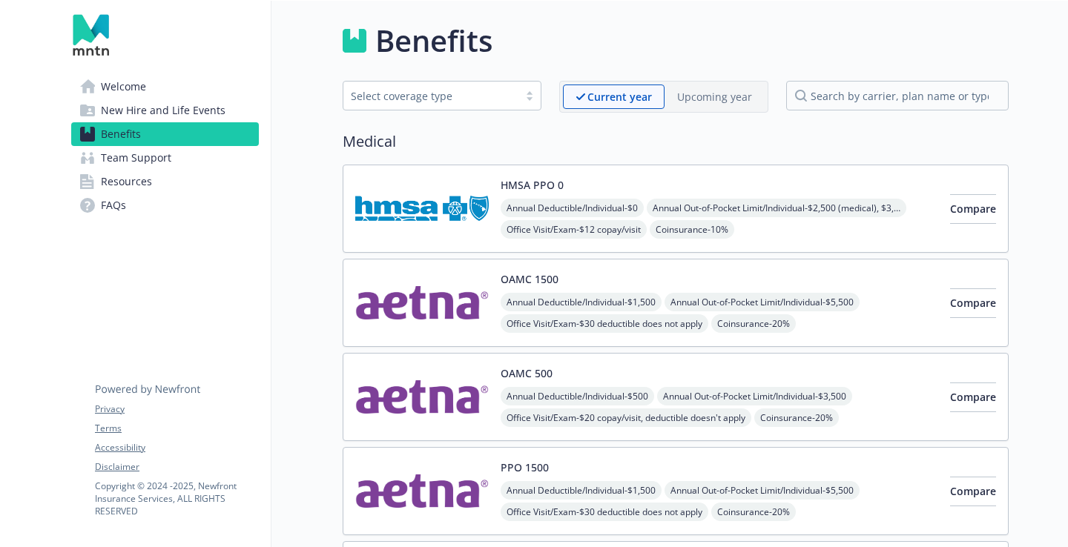
click at [122, 89] on span "Welcome" at bounding box center [123, 87] width 45 height 24
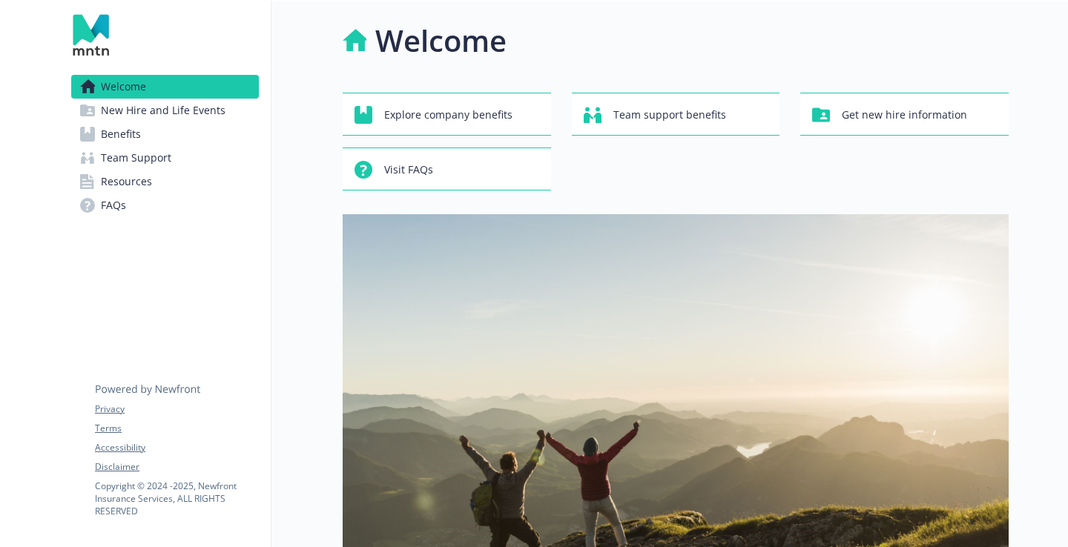
click at [171, 113] on span "New Hire and Life Events" at bounding box center [163, 111] width 125 height 24
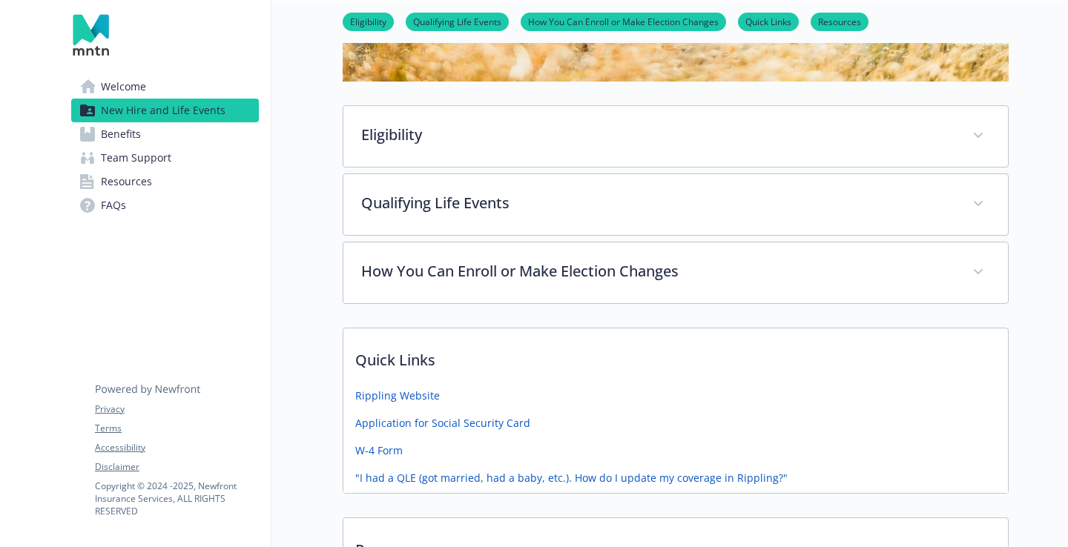
scroll to position [473, 0]
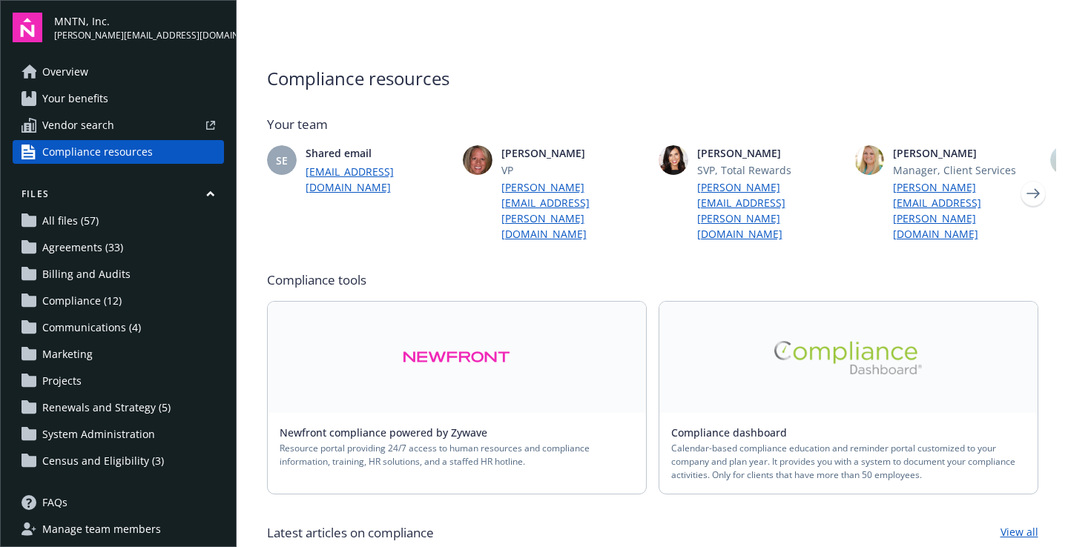
click at [791, 341] on img at bounding box center [848, 357] width 148 height 33
